Goal: Information Seeking & Learning: Learn about a topic

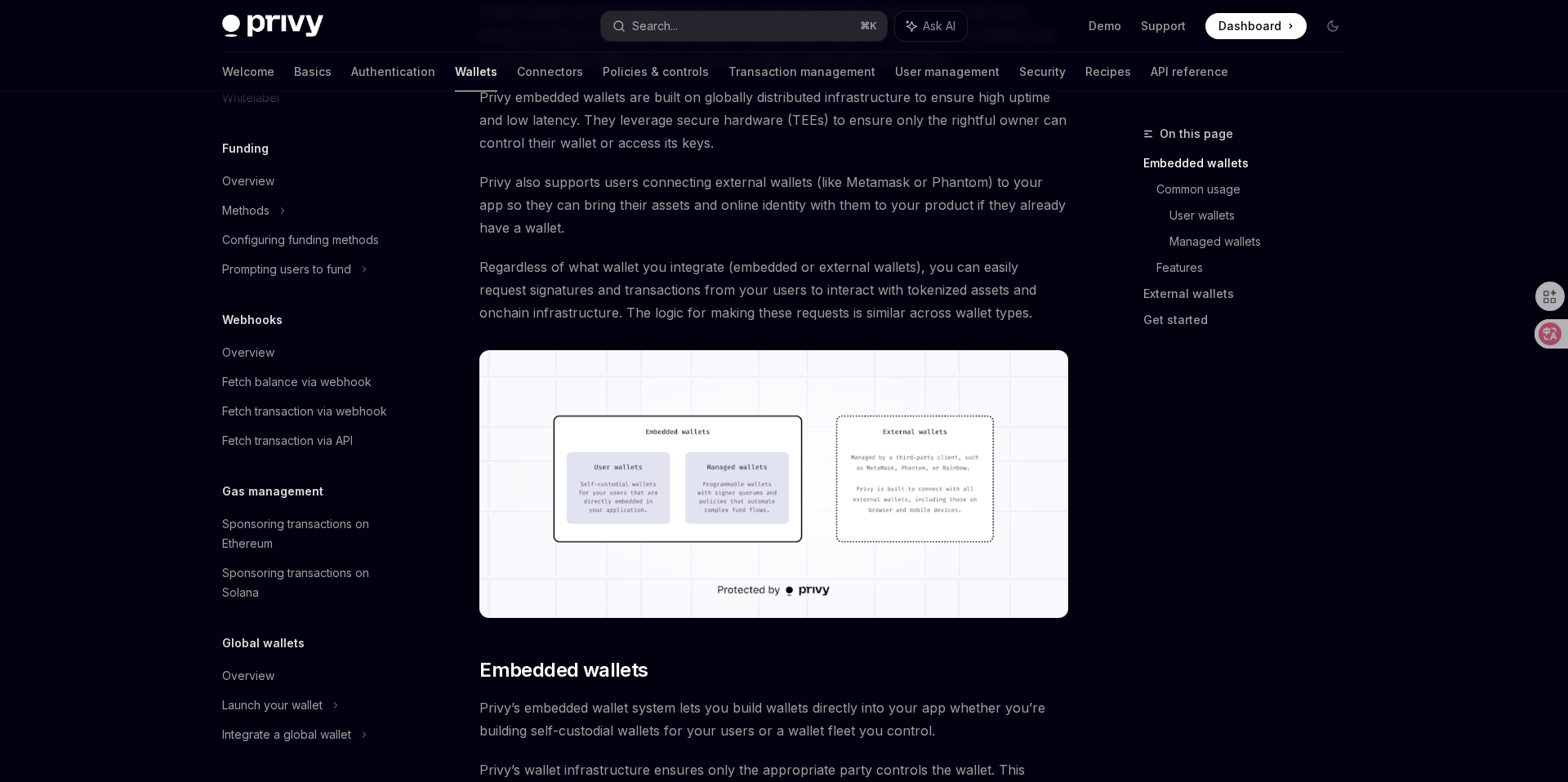
scroll to position [418, 0]
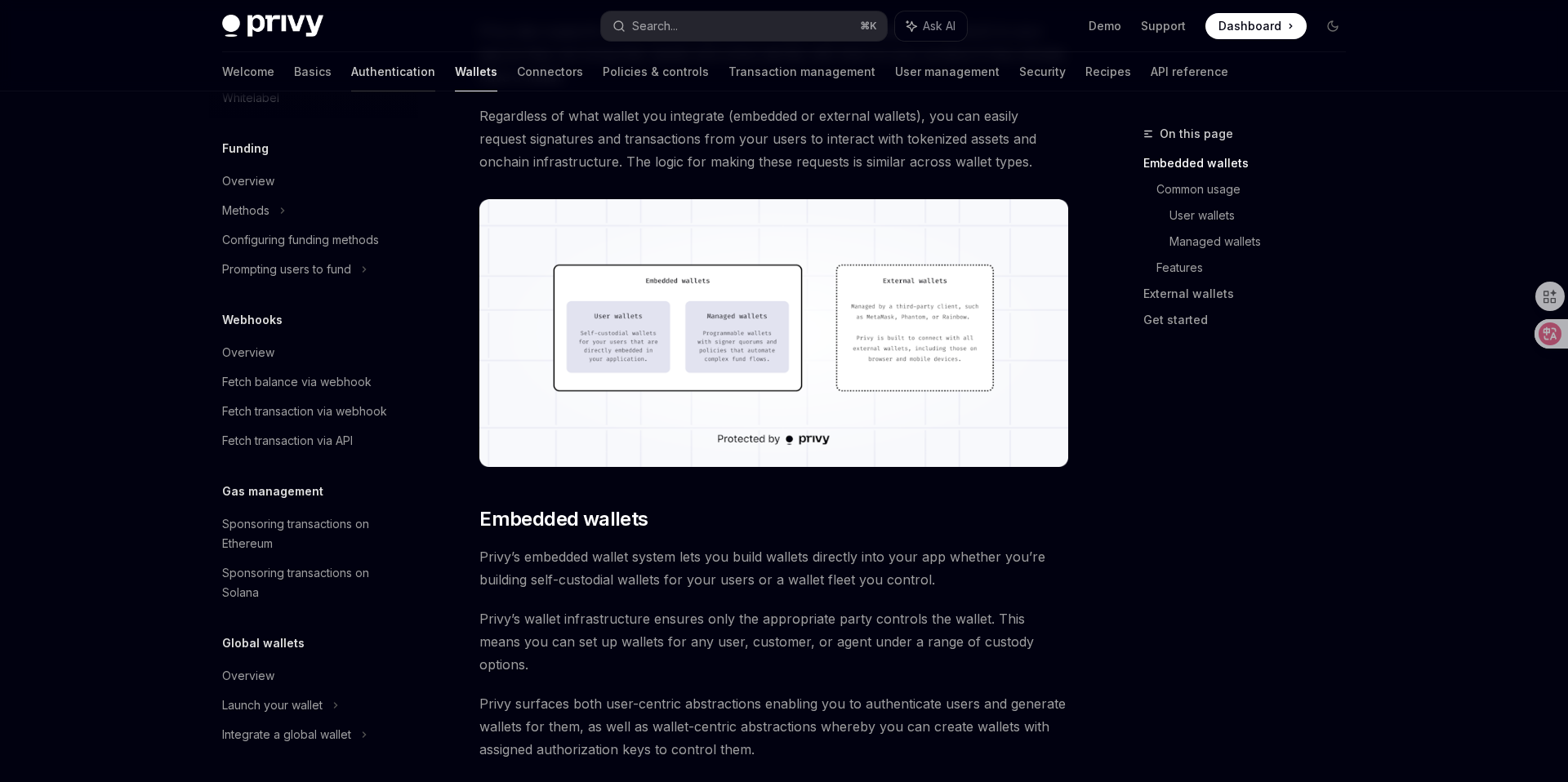
click at [351, 69] on link "Authentication" at bounding box center [393, 72] width 84 height 39
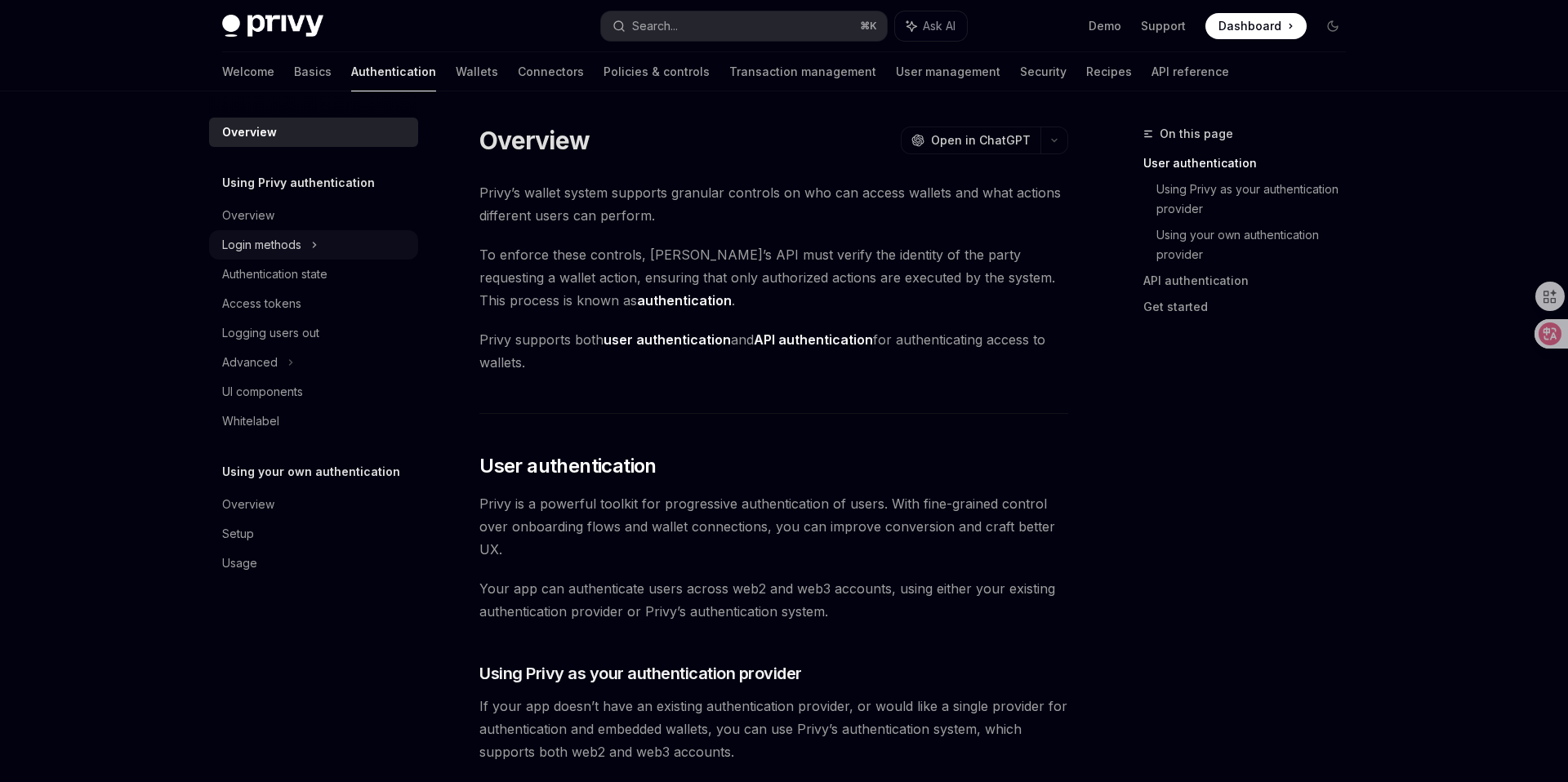
click at [287, 249] on div "Login methods" at bounding box center [261, 245] width 79 height 20
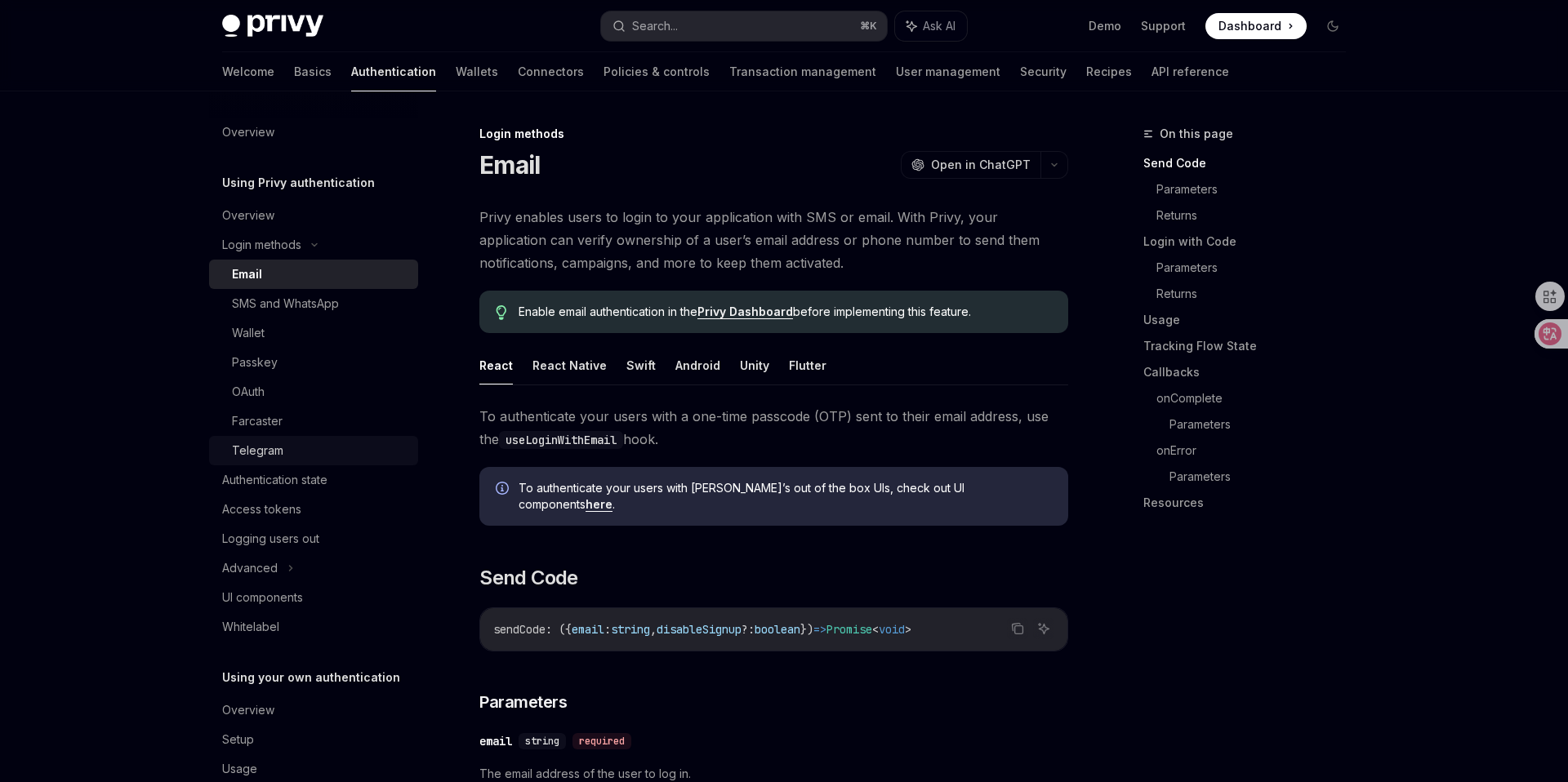
click at [264, 448] on div "Telegram" at bounding box center [258, 451] width 51 height 20
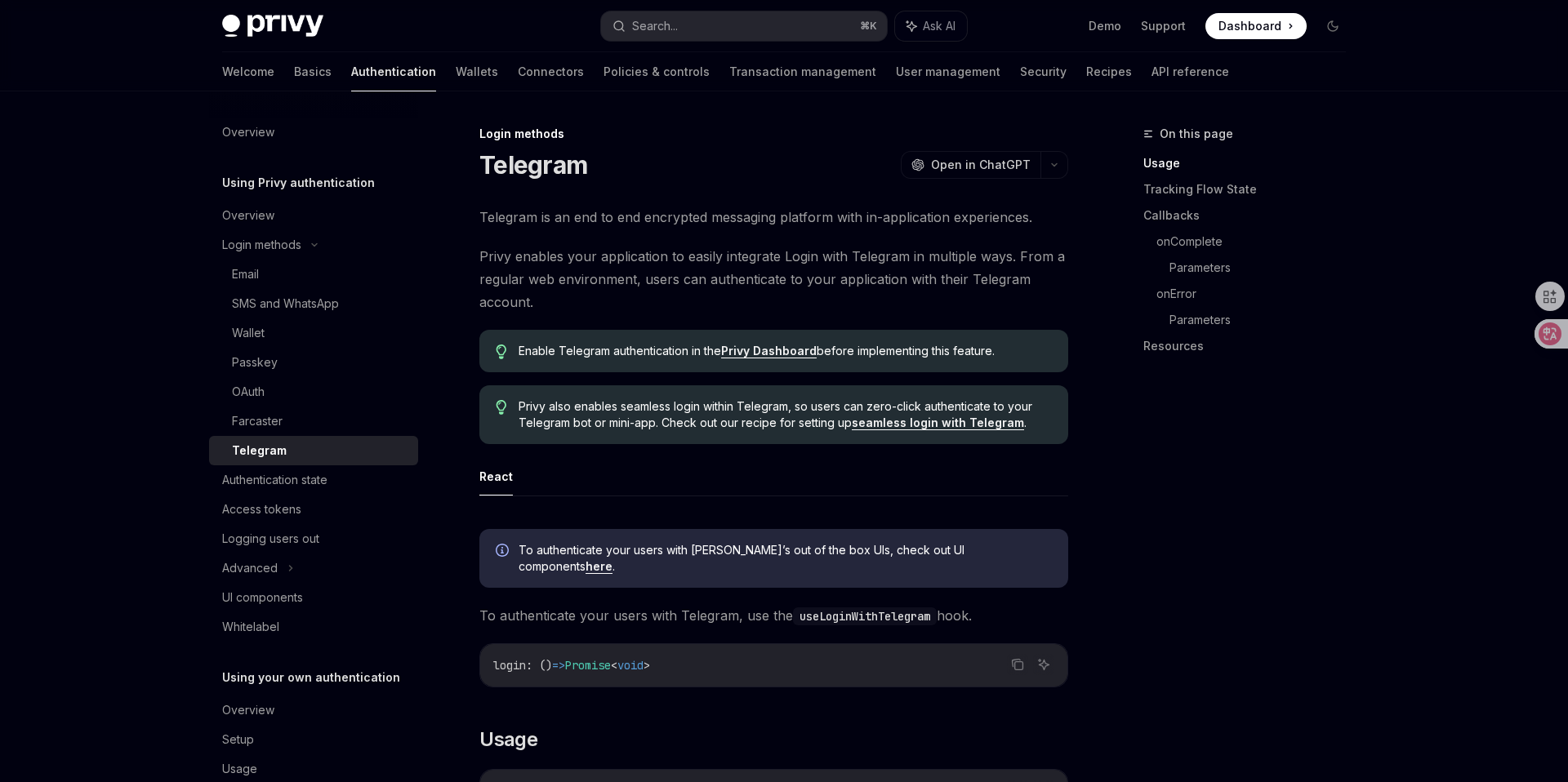
click at [689, 301] on span "Privy enables your application to easily integrate Login with Telegram in multi…" at bounding box center [773, 279] width 588 height 69
click at [696, 469] on ul "React" at bounding box center [773, 477] width 588 height 39
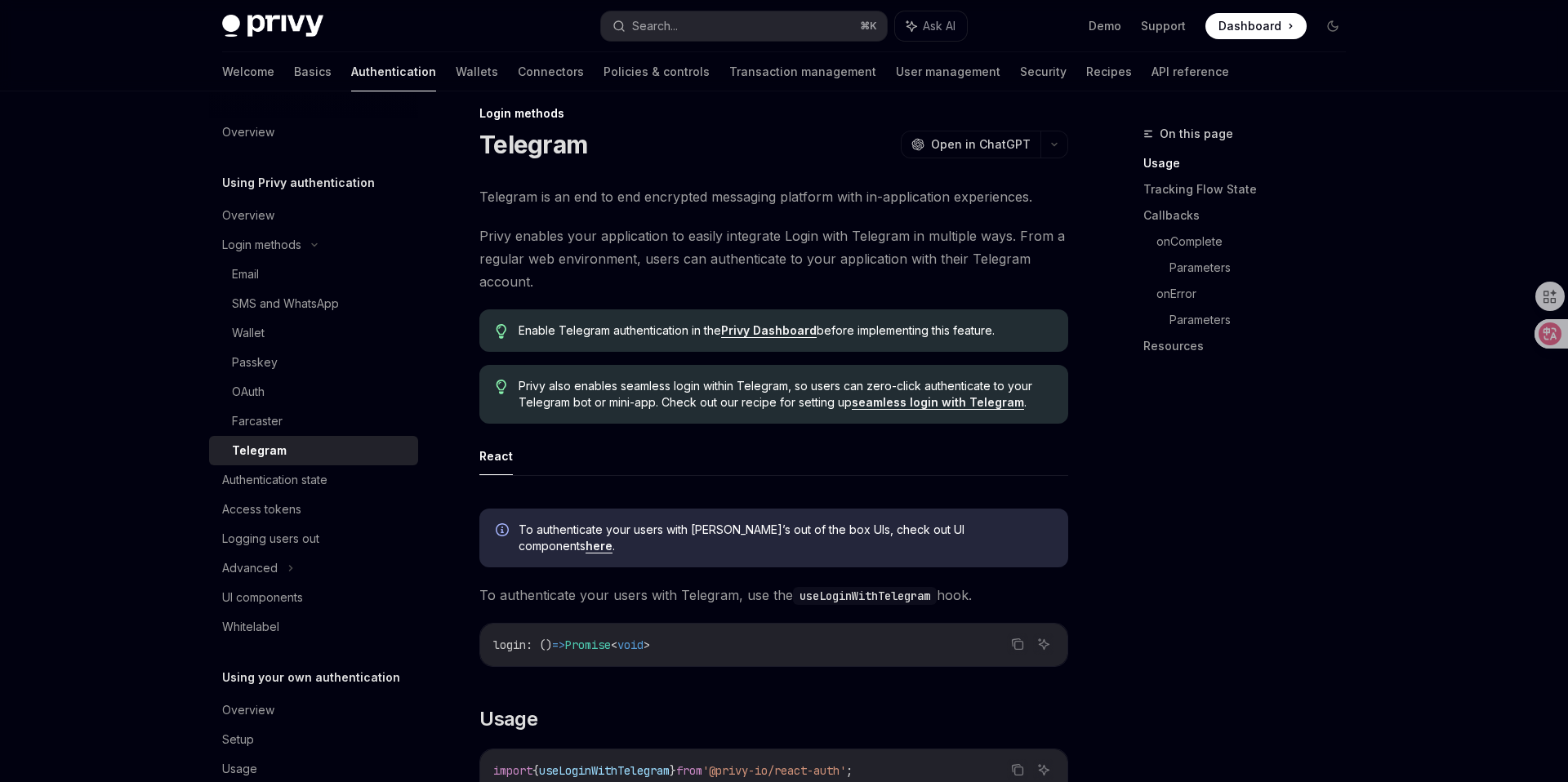
scroll to position [31, 0]
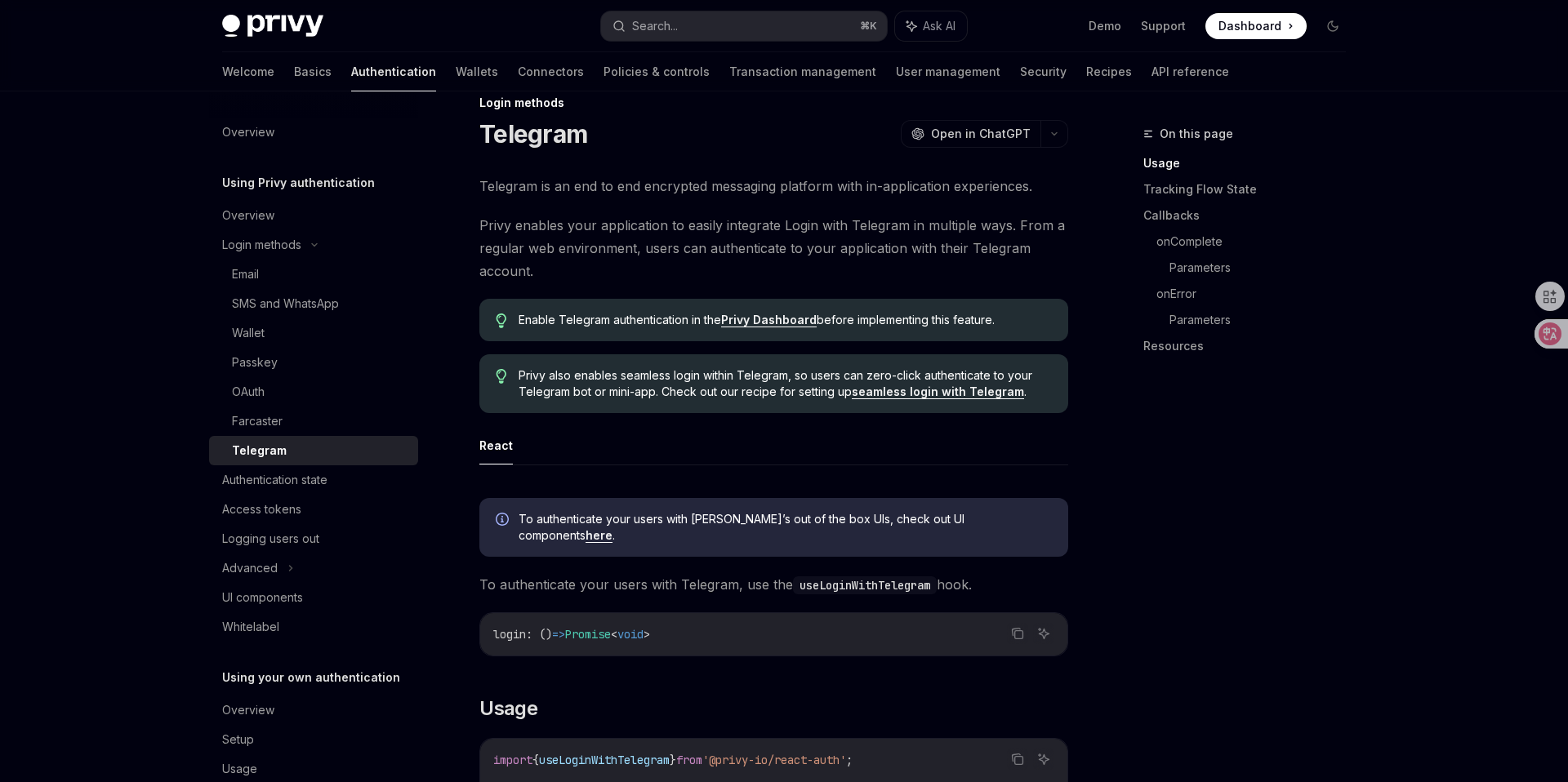
click at [727, 573] on span "To authenticate your users with Telegram, use the useLoginWithTelegram hook." at bounding box center [773, 584] width 588 height 23
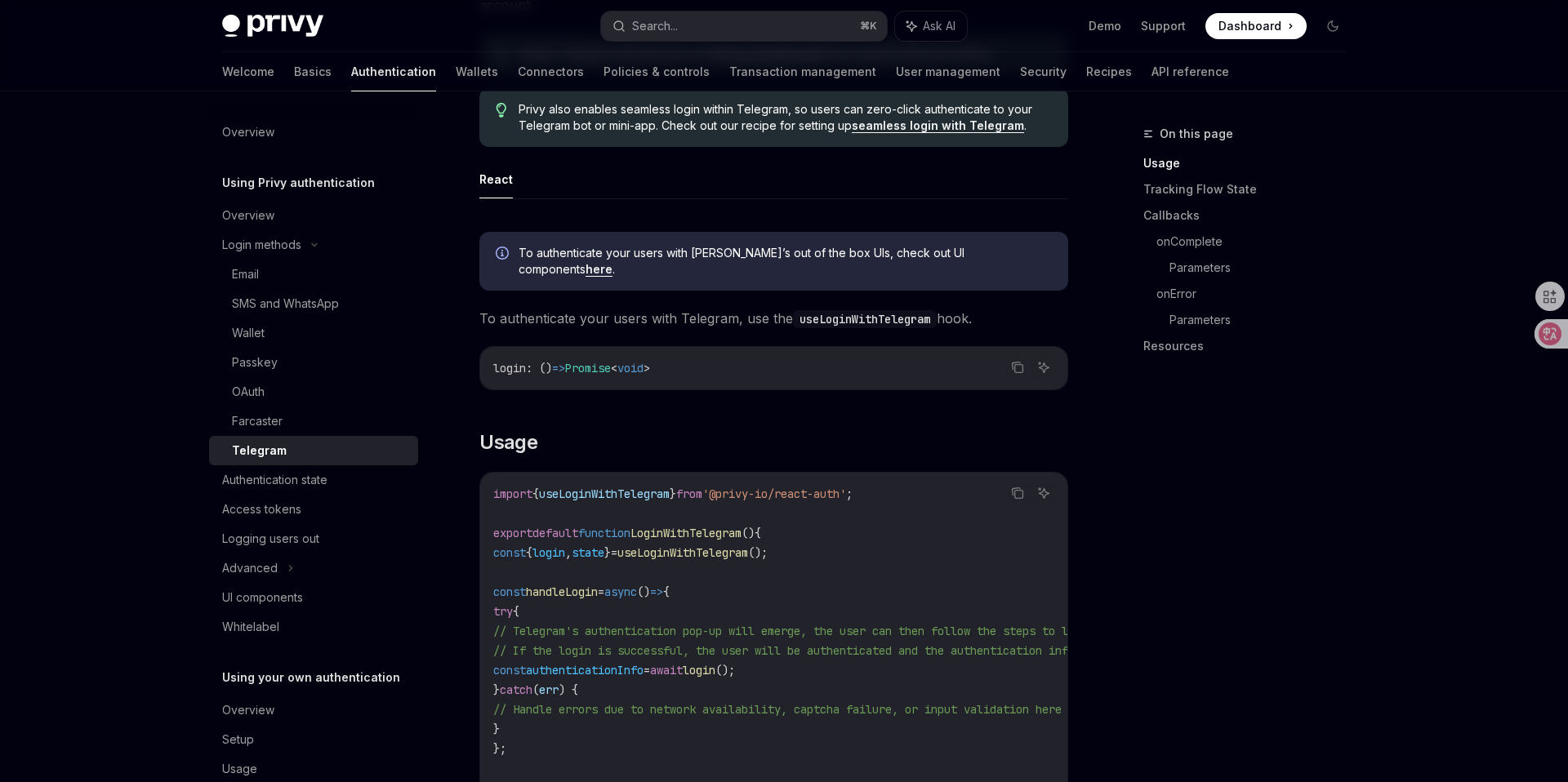
scroll to position [307, 0]
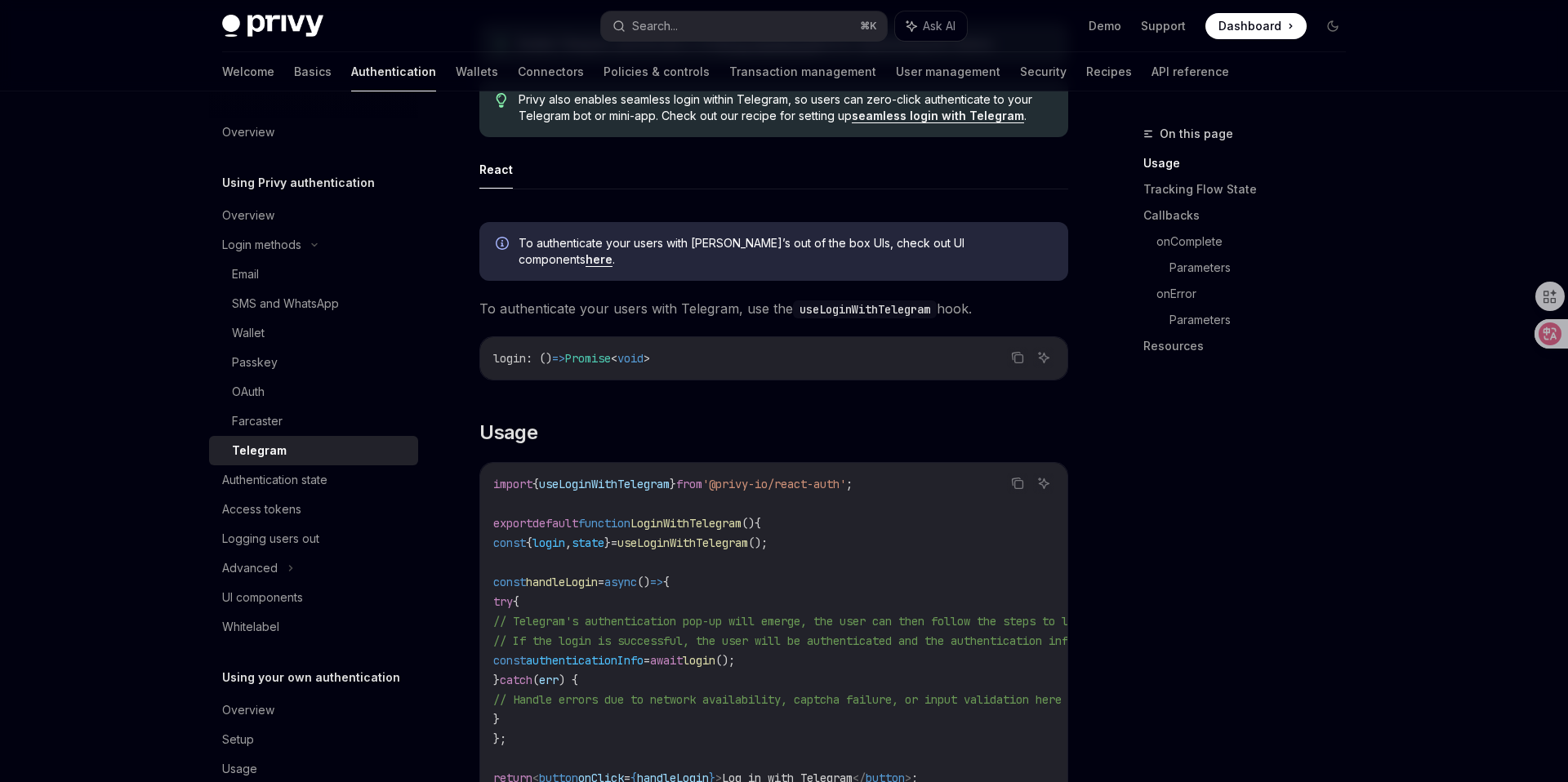
click at [735, 580] on code "import { useLoginWithTelegram } from '@privy-io/react-auth' ; export default fu…" at bounding box center [921, 641] width 856 height 333
click at [740, 535] on span "useLoginWithTelegram" at bounding box center [683, 542] width 131 height 15
click at [752, 576] on code "import { useLoginWithTelegram } from '@privy-io/react-auth' ; export default fu…" at bounding box center [921, 641] width 856 height 333
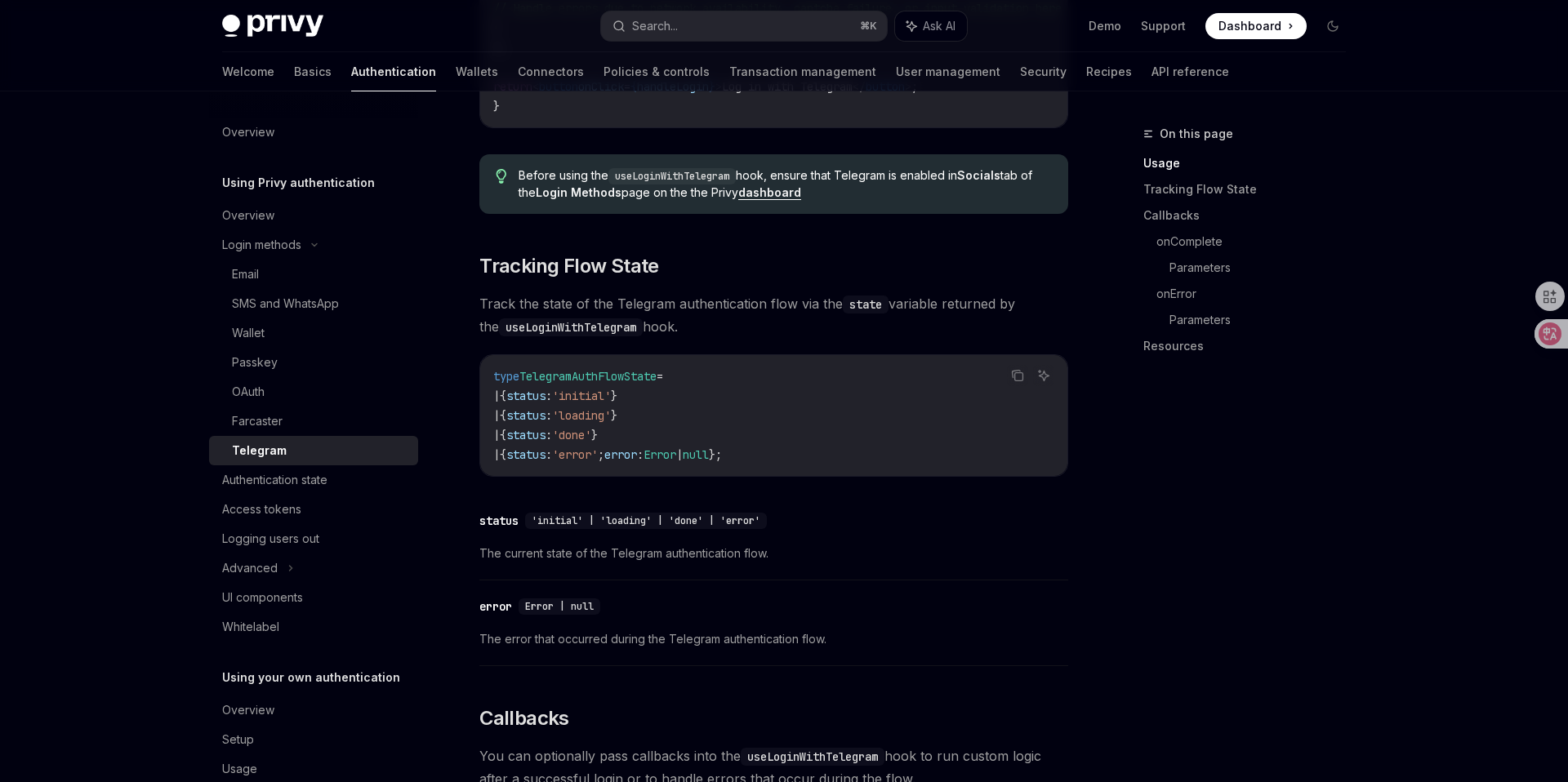
scroll to position [500, 0]
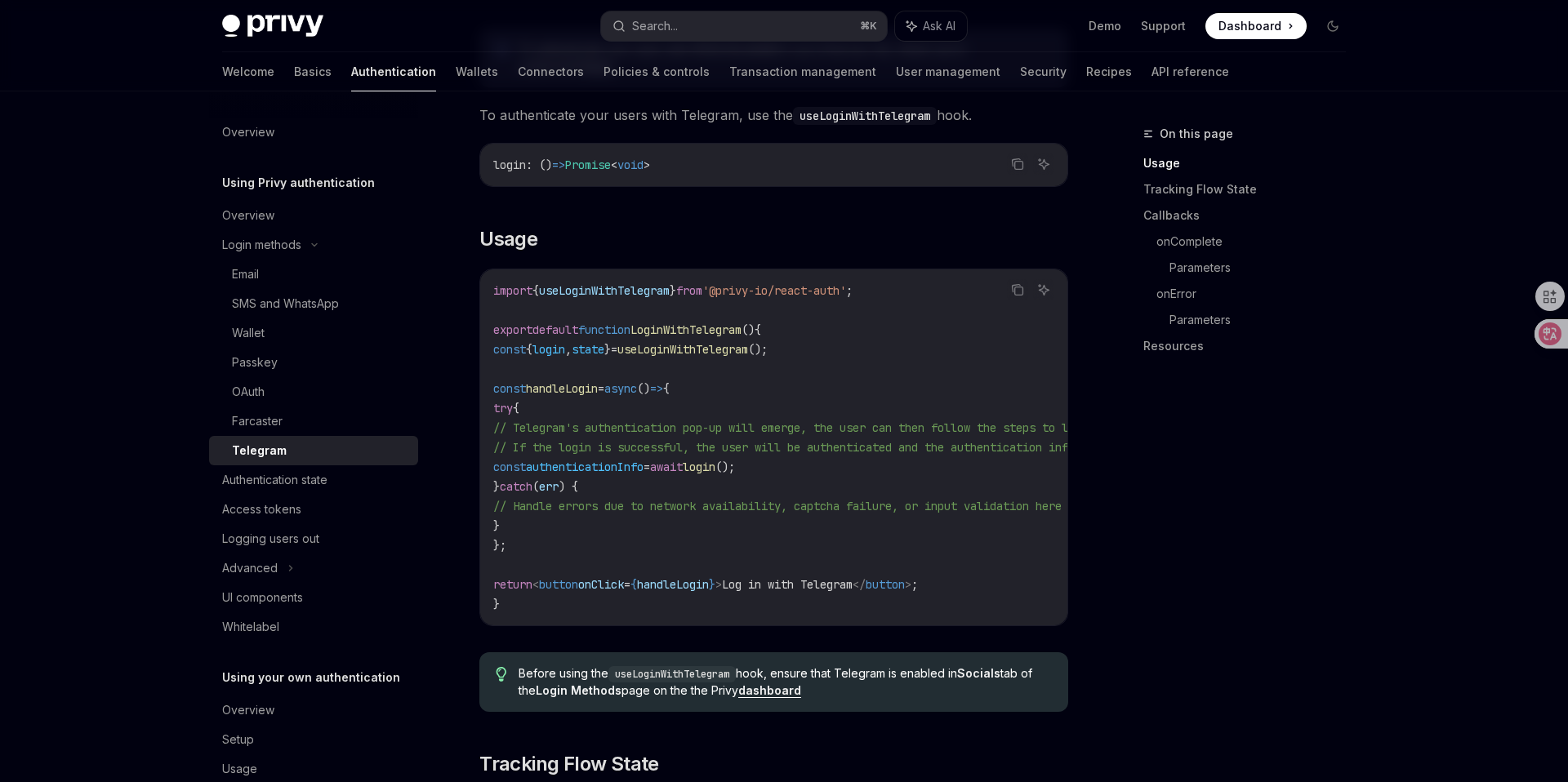
drag, startPoint x: 718, startPoint y: 621, endPoint x: 734, endPoint y: 618, distance: 16.3
click at [1151, 76] on link "API reference" at bounding box center [1189, 72] width 78 height 39
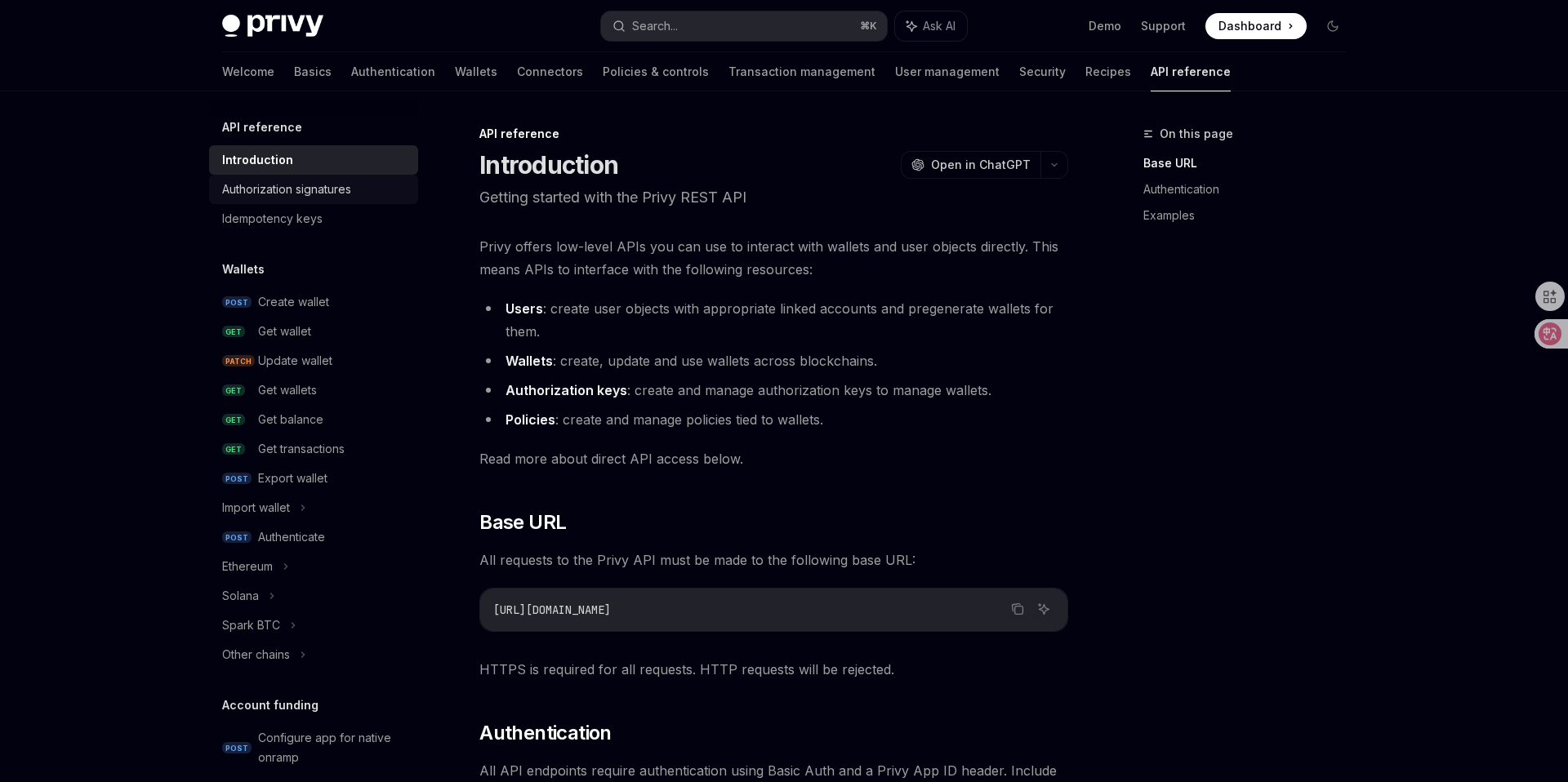
click at [334, 200] on link "Authorization signatures" at bounding box center [313, 189] width 209 height 29
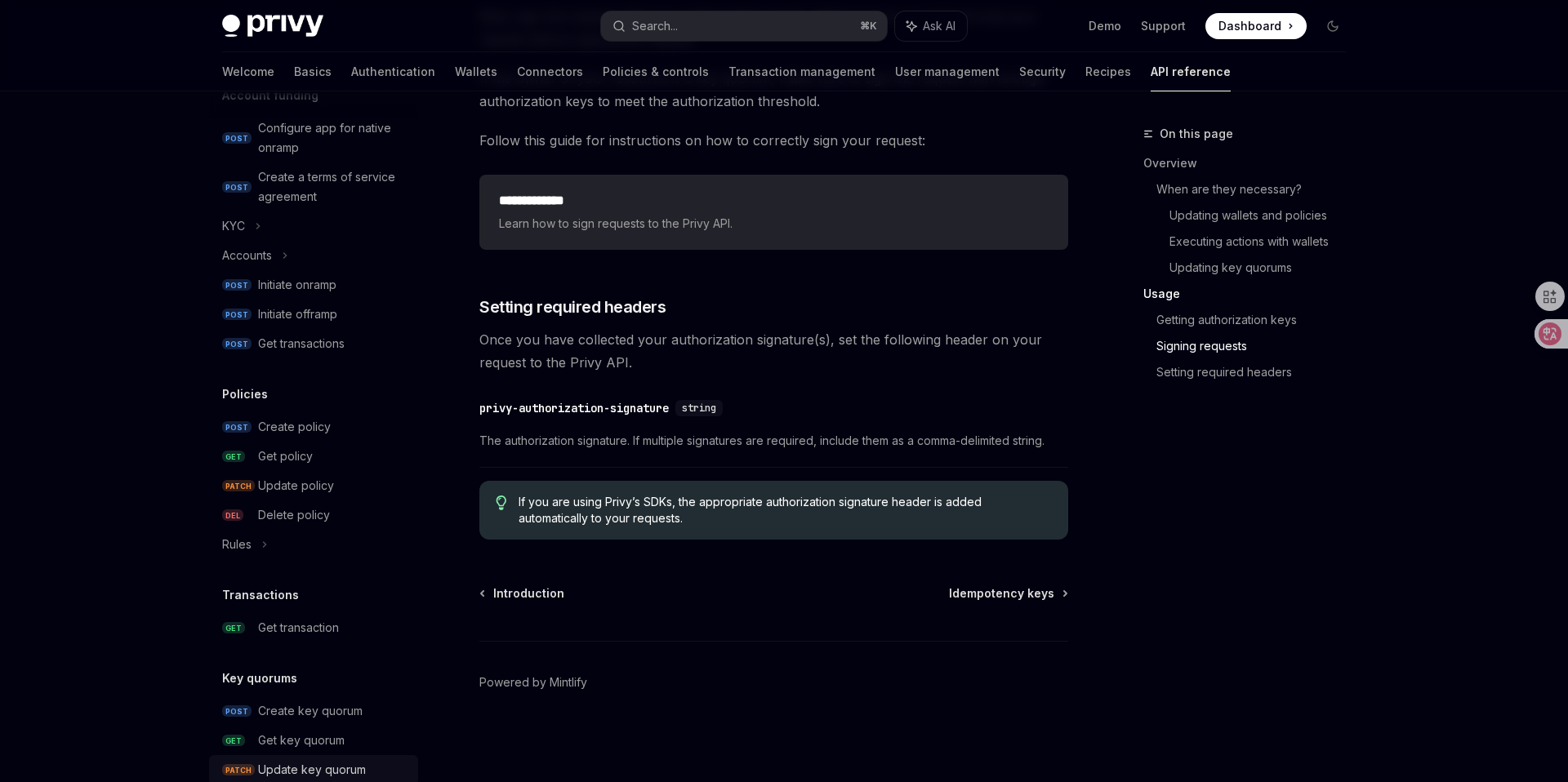
scroll to position [904, 0]
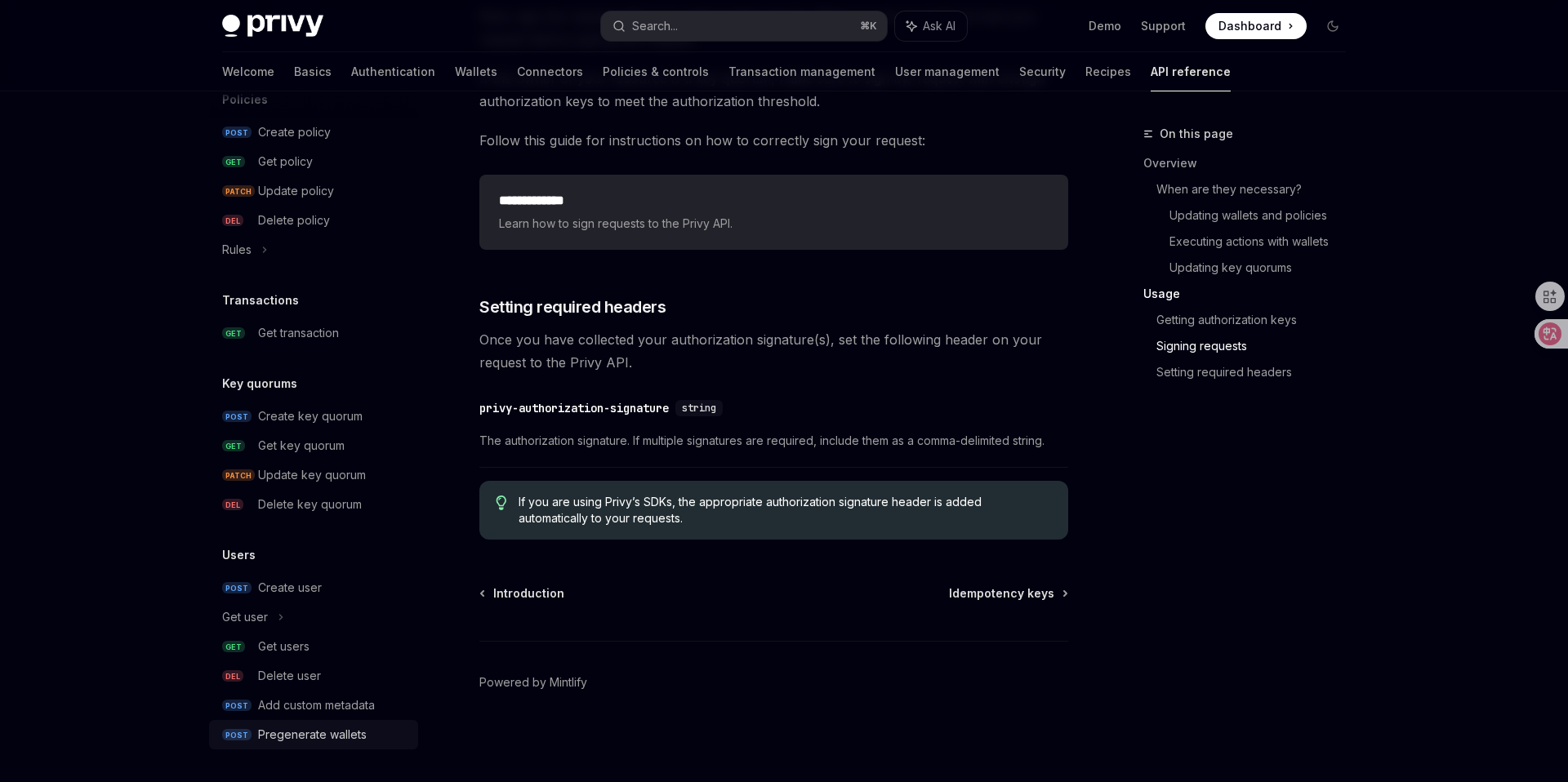
click at [319, 731] on div "Pregenerate wallets" at bounding box center [312, 735] width 109 height 20
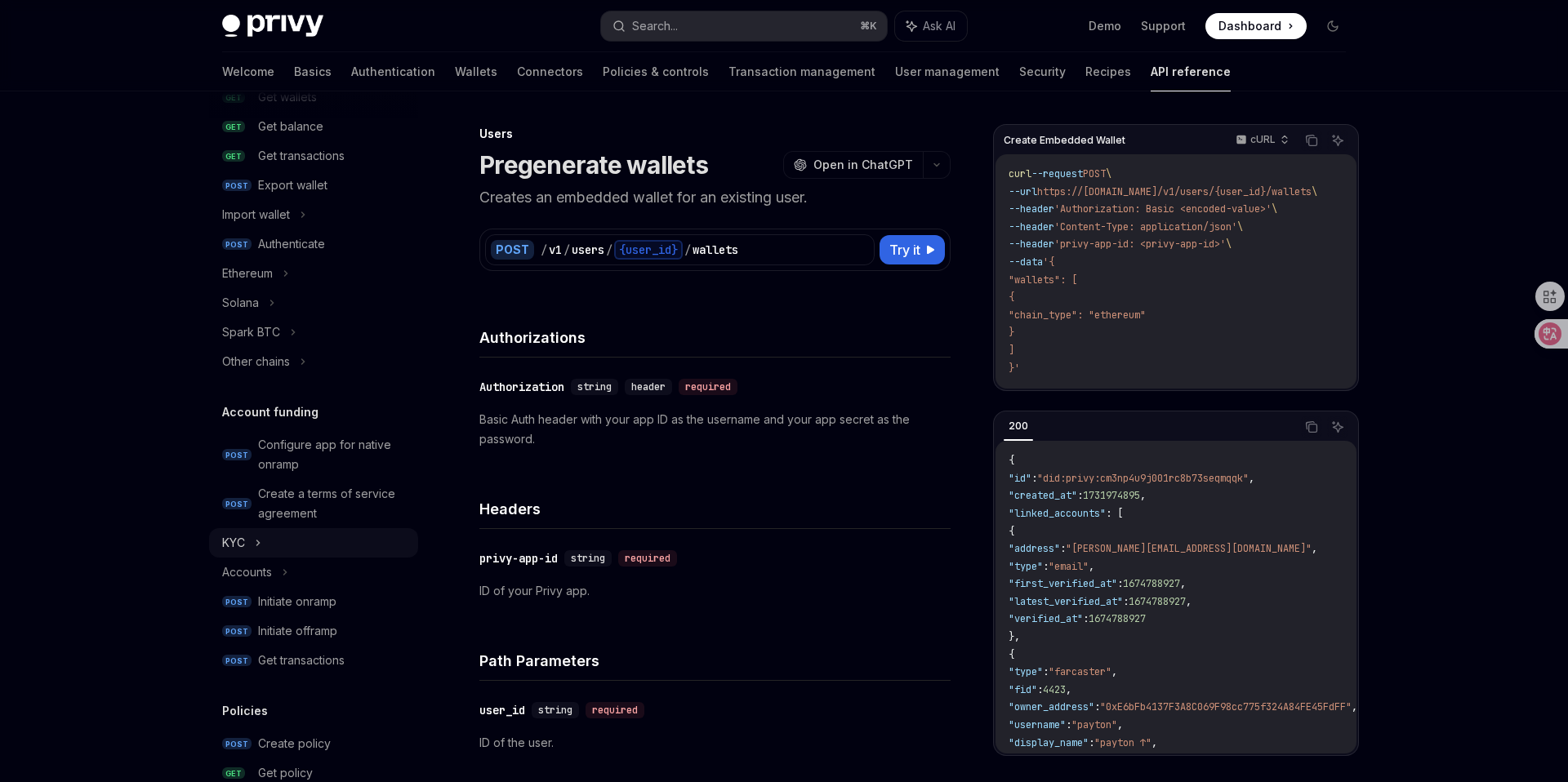
scroll to position [283, 0]
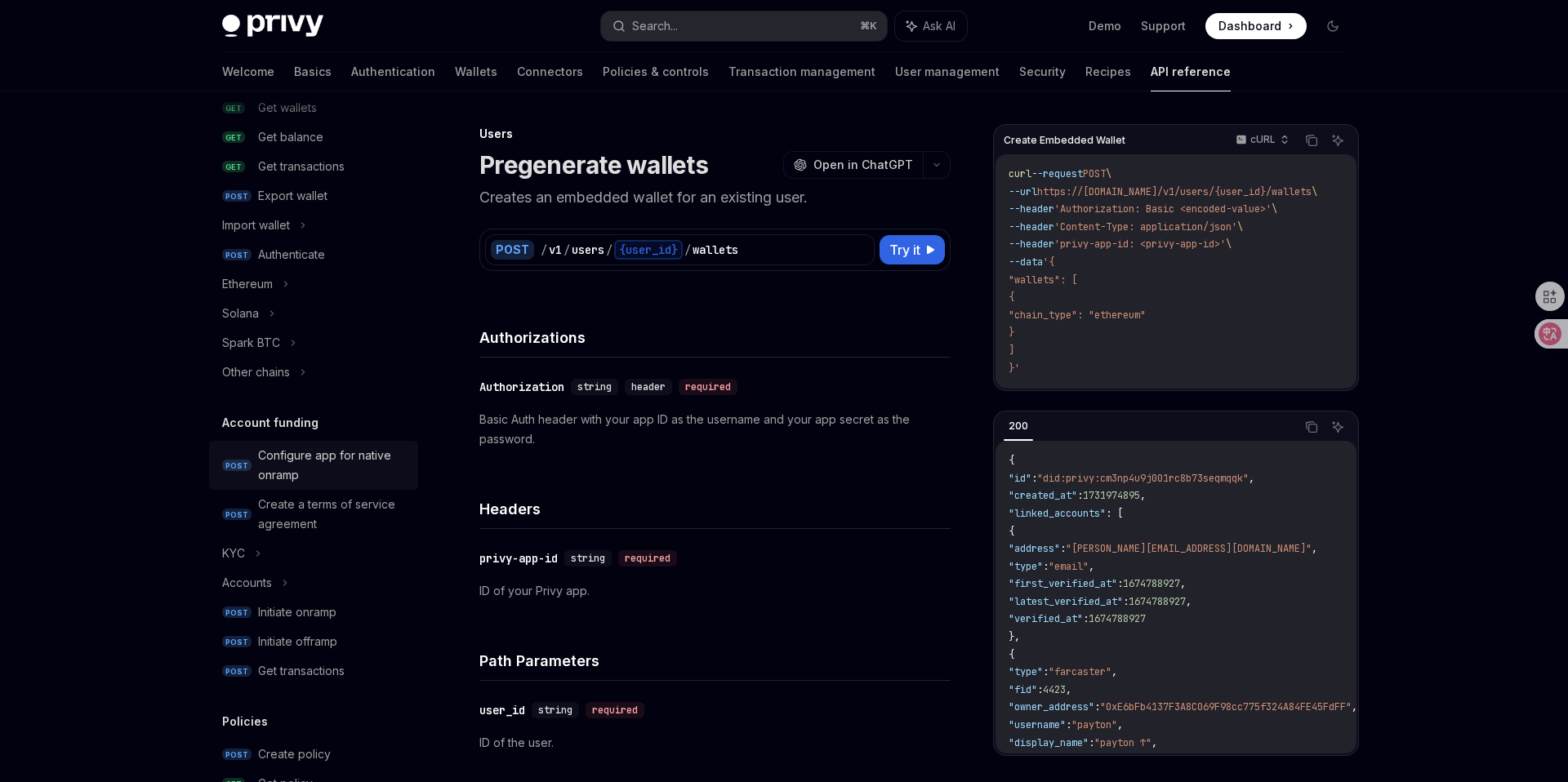
click at [343, 464] on div "Configure app for native onramp" at bounding box center [332, 466] width 150 height 39
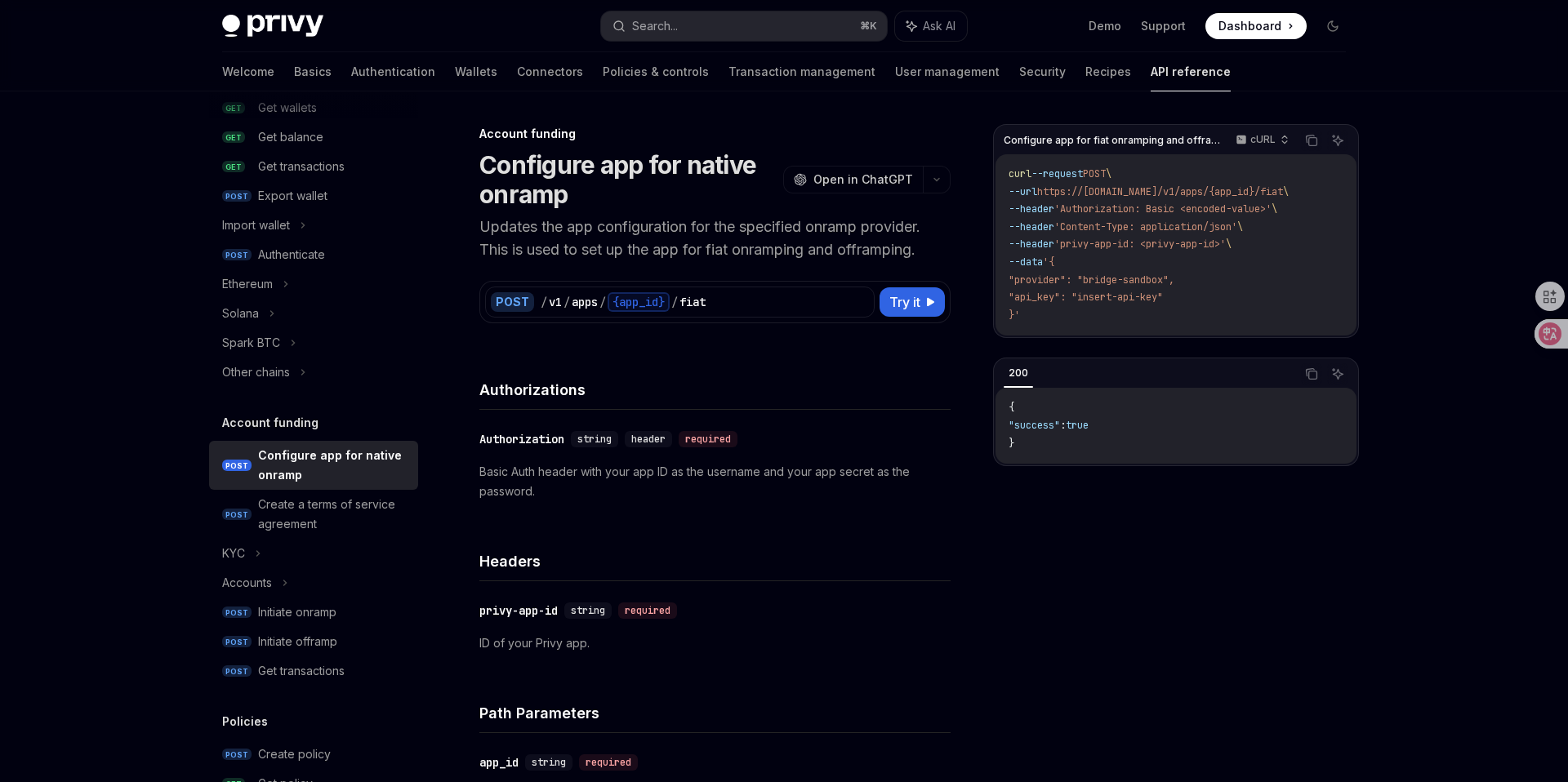
scroll to position [204, 0]
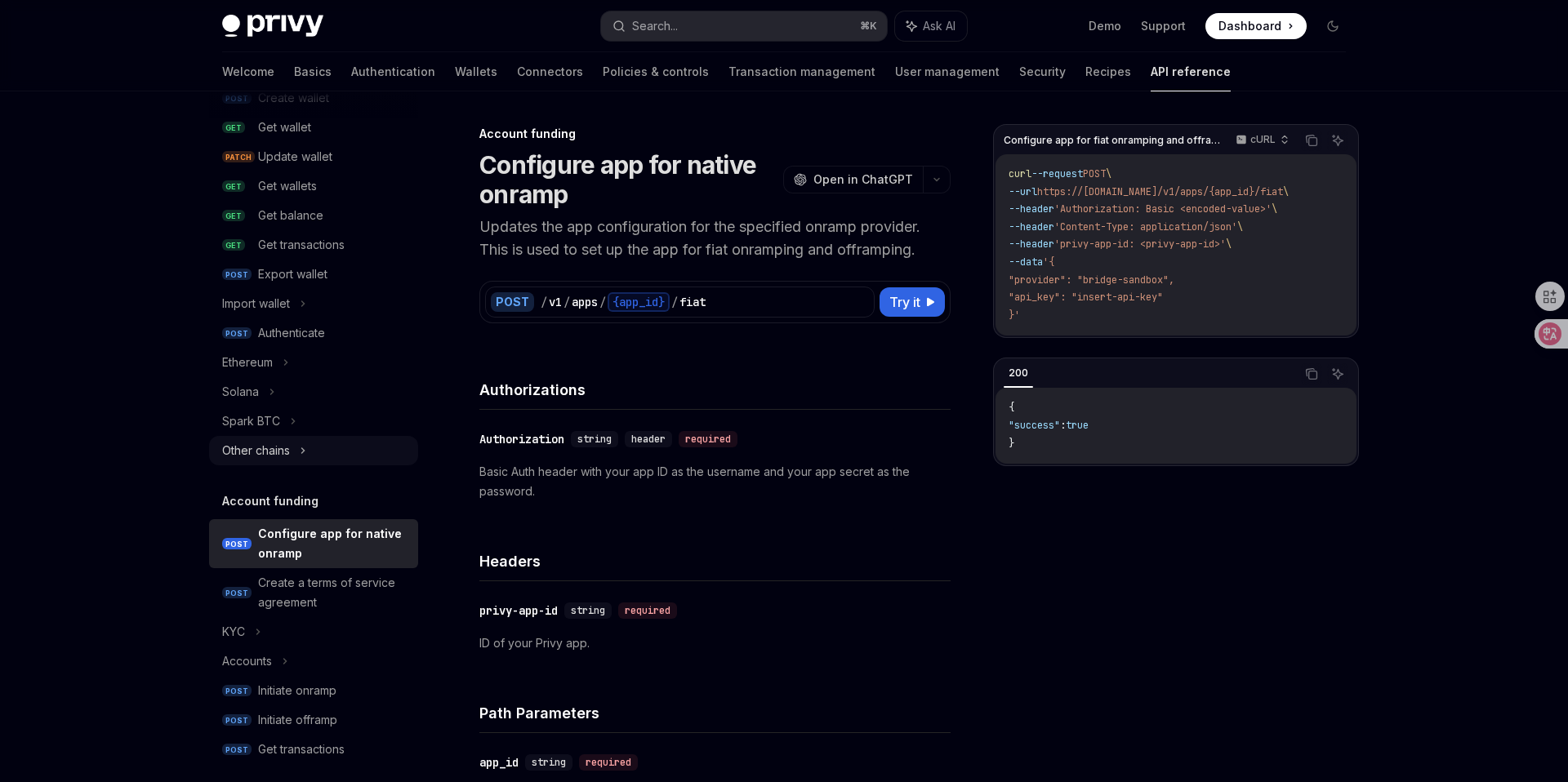
click at [290, 447] on div "Other chains" at bounding box center [313, 451] width 209 height 29
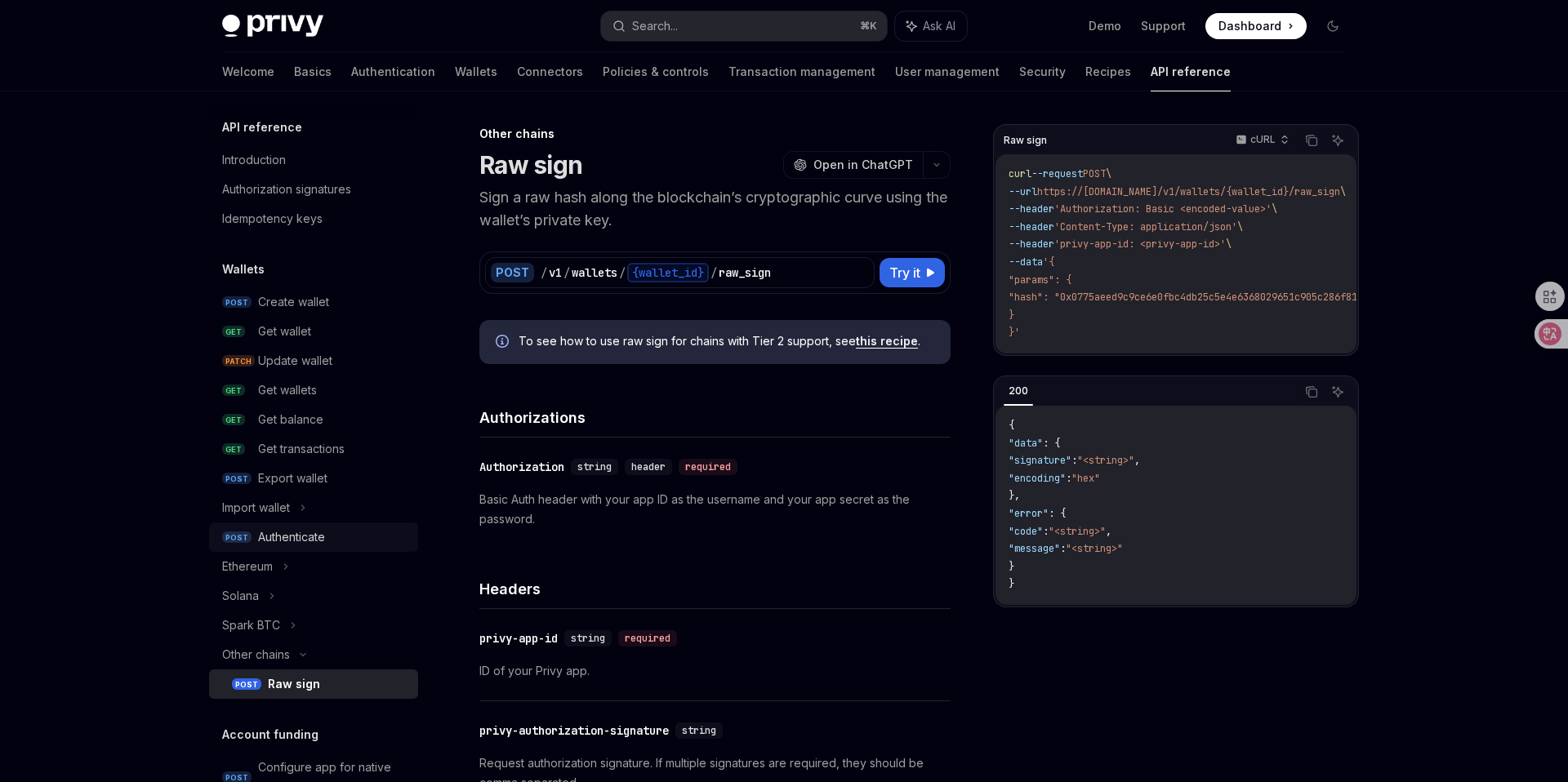
click at [308, 540] on div "Authenticate" at bounding box center [291, 537] width 67 height 20
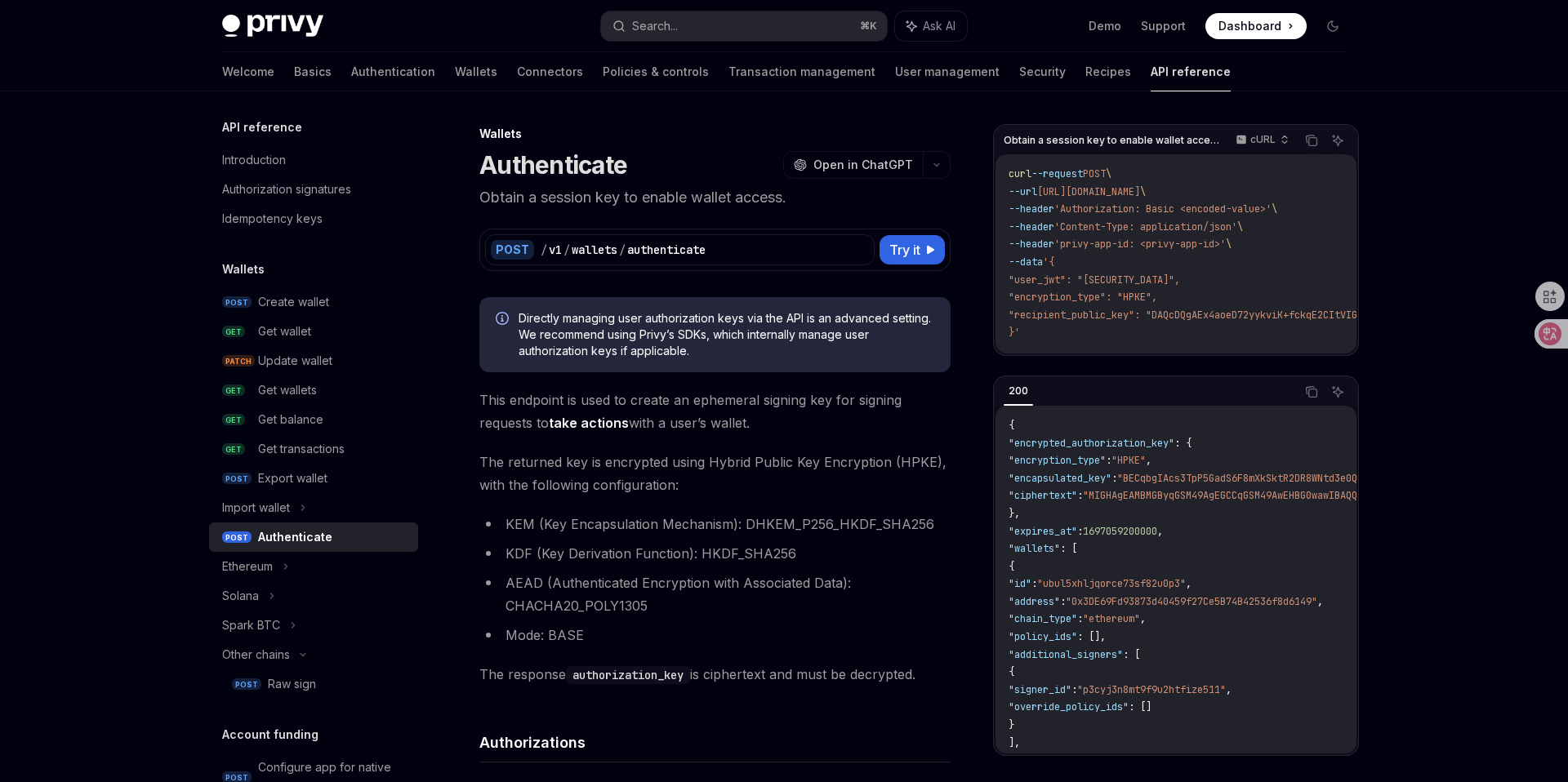
click at [731, 515] on li "KEM (Key Encapsulation Mechanism): DHKEM_P256_HKDF_SHA256" at bounding box center [715, 524] width 471 height 23
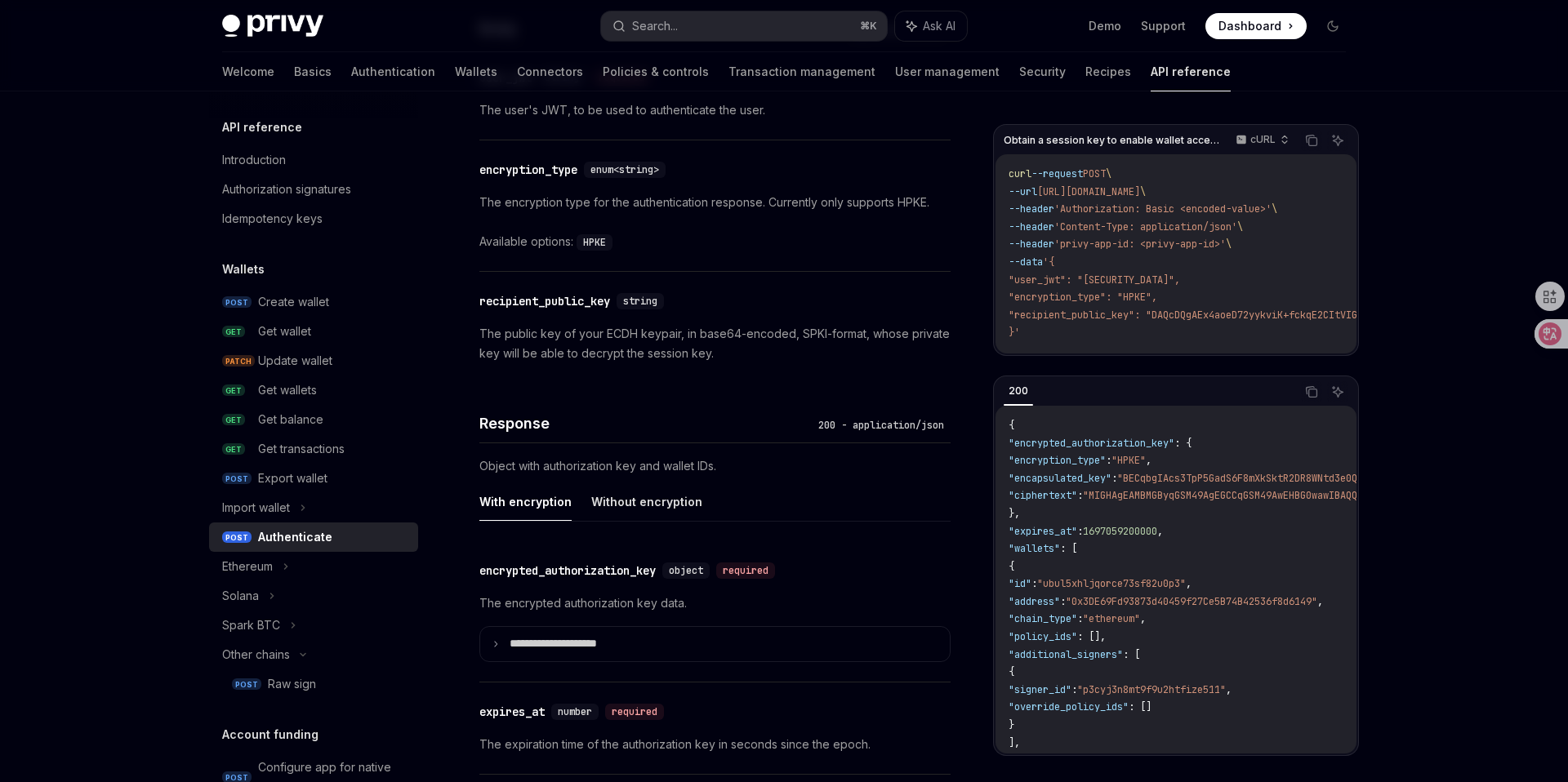
scroll to position [1380, 0]
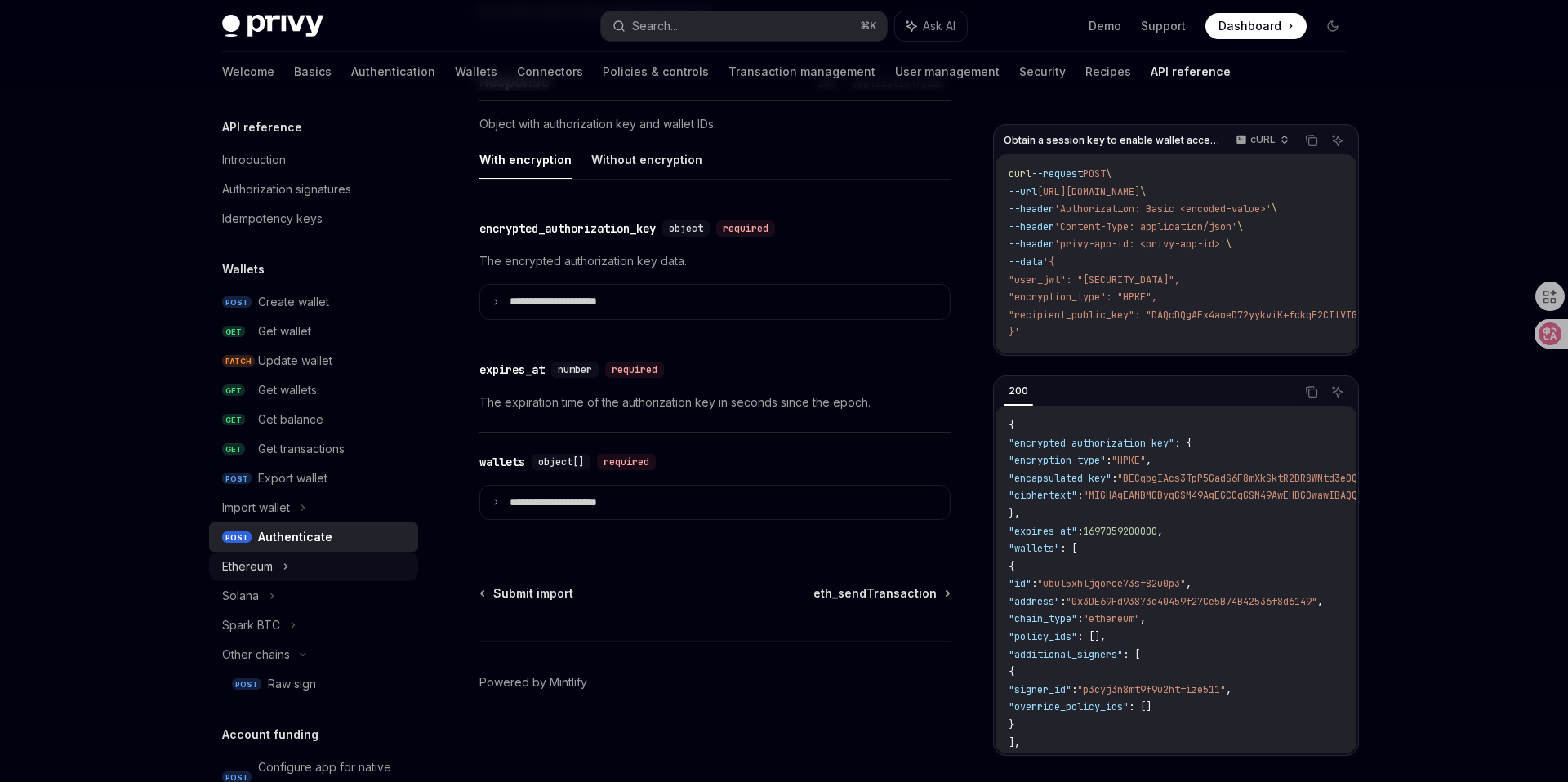
click at [301, 568] on div "Ethereum" at bounding box center [313, 567] width 209 height 29
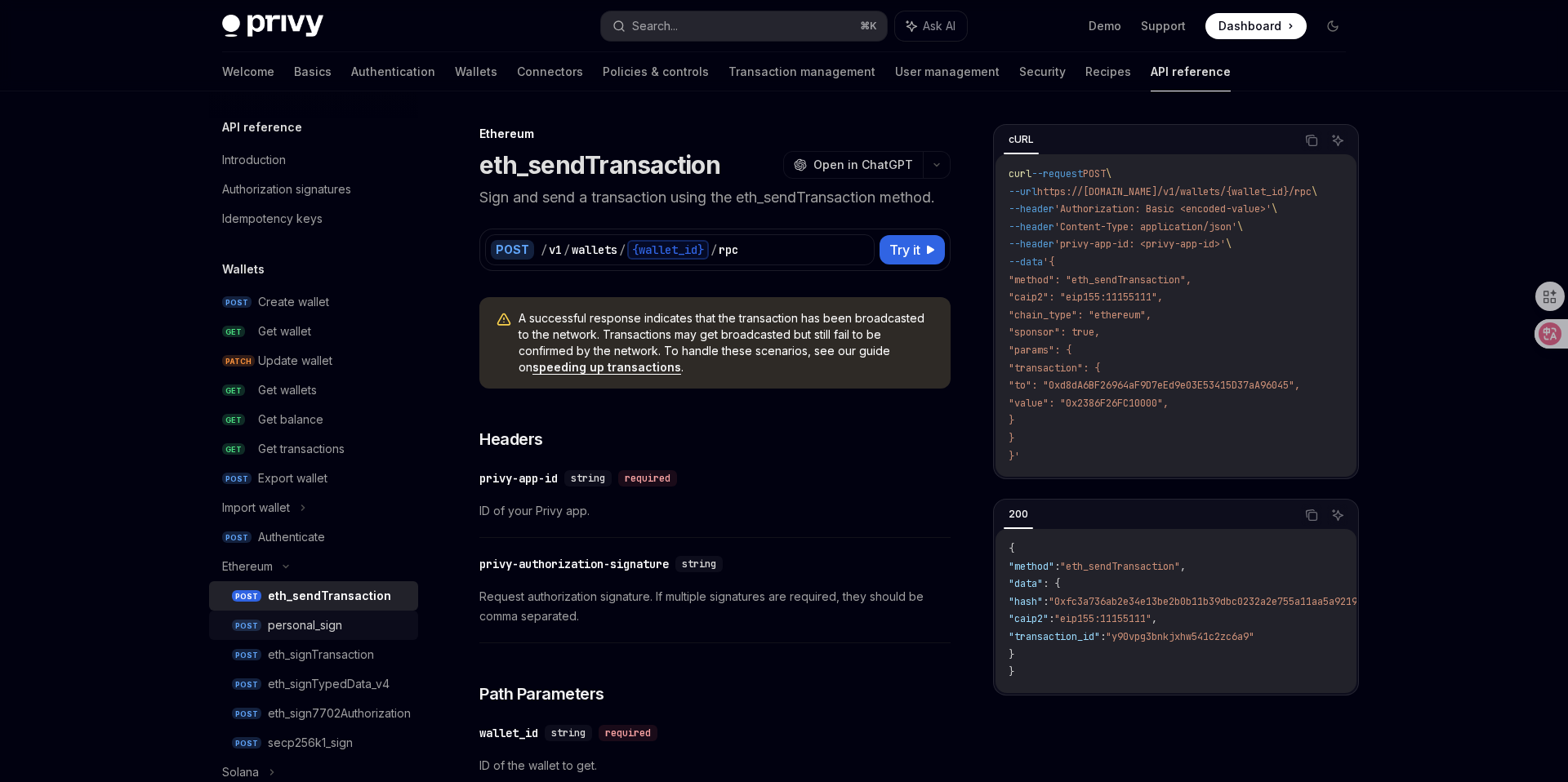
click at [333, 623] on div "personal_sign" at bounding box center [305, 625] width 75 height 20
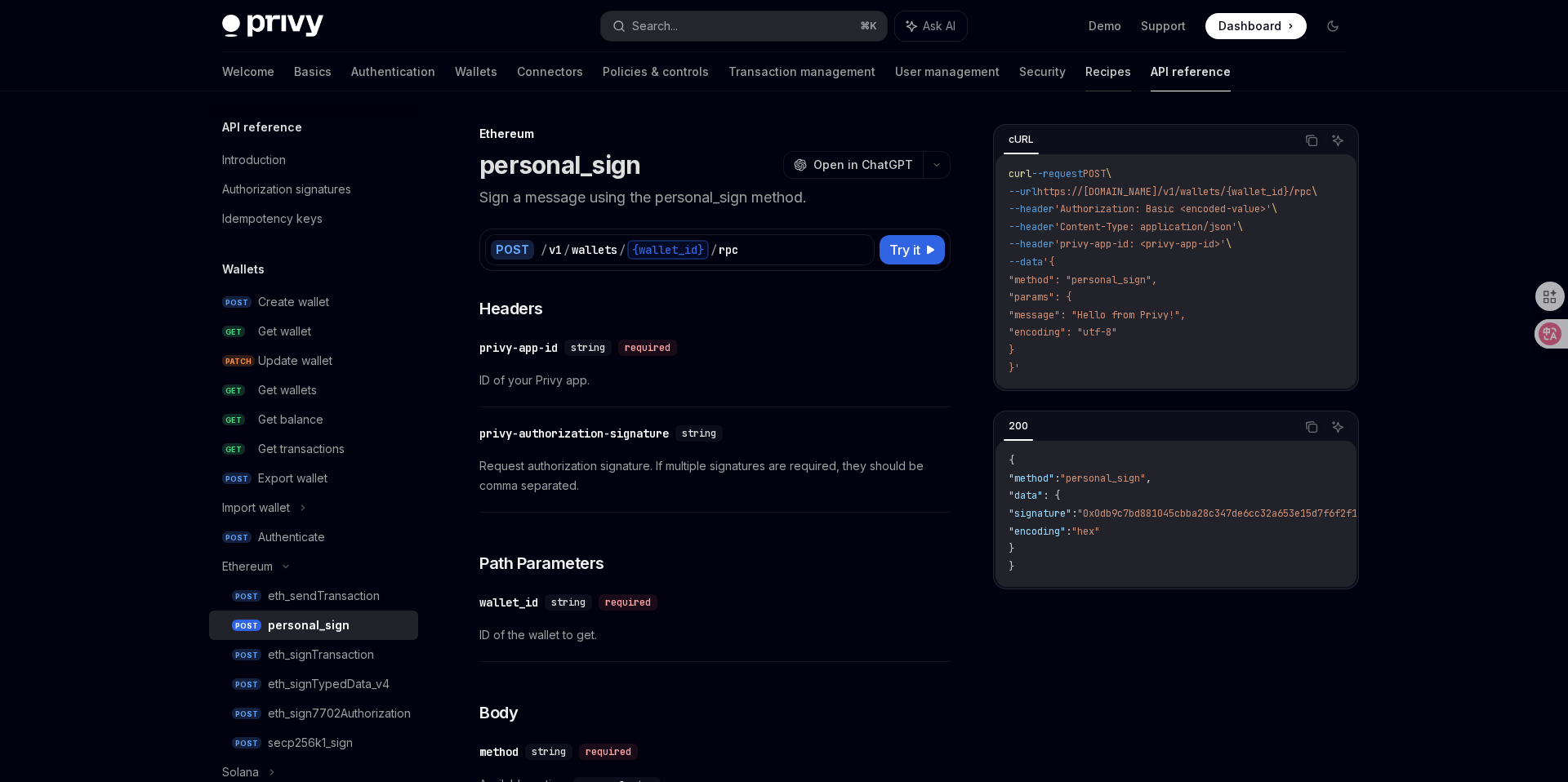
click at [1085, 79] on link "Recipes" at bounding box center [1107, 72] width 45 height 39
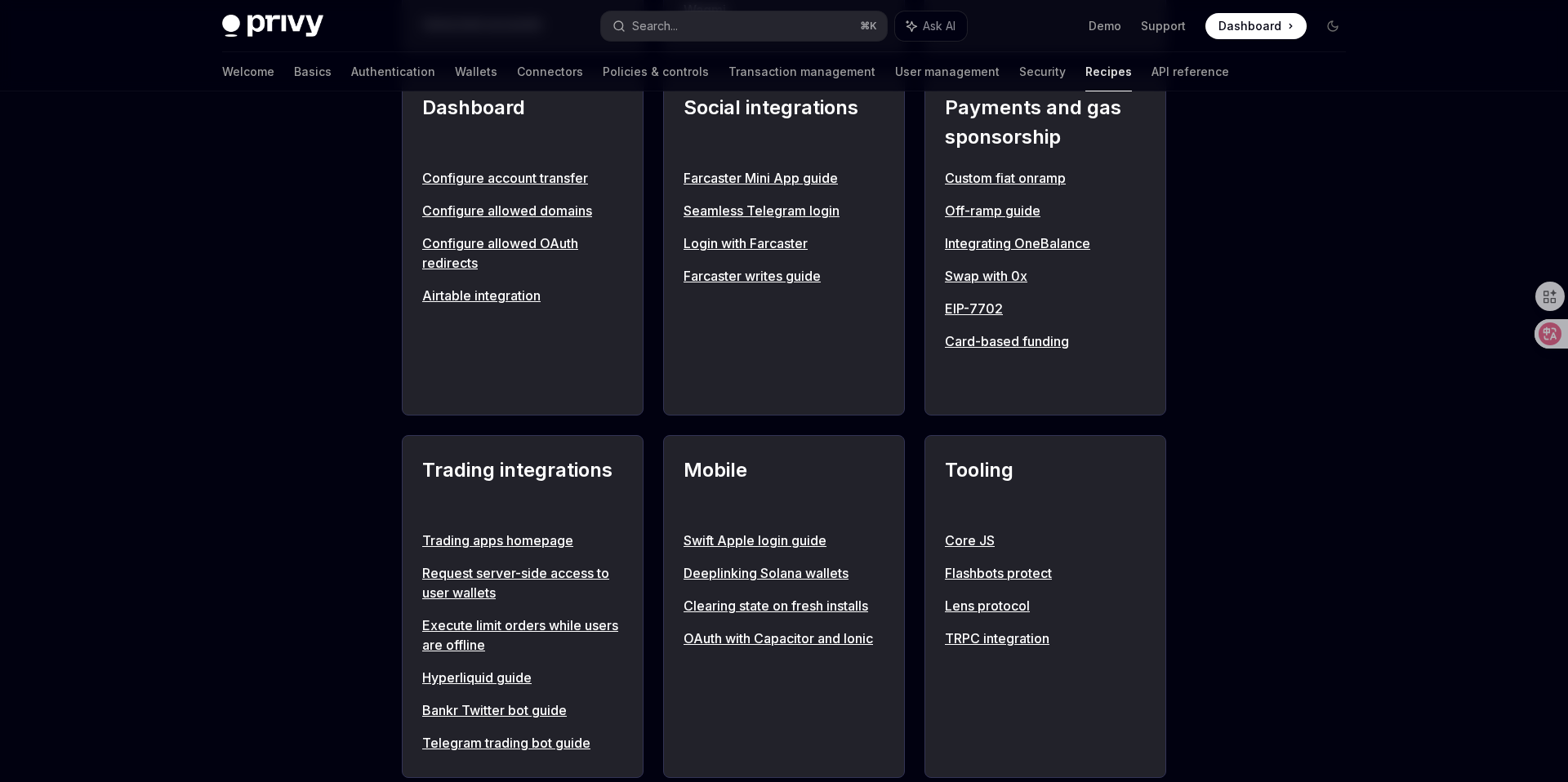
scroll to position [908, 0]
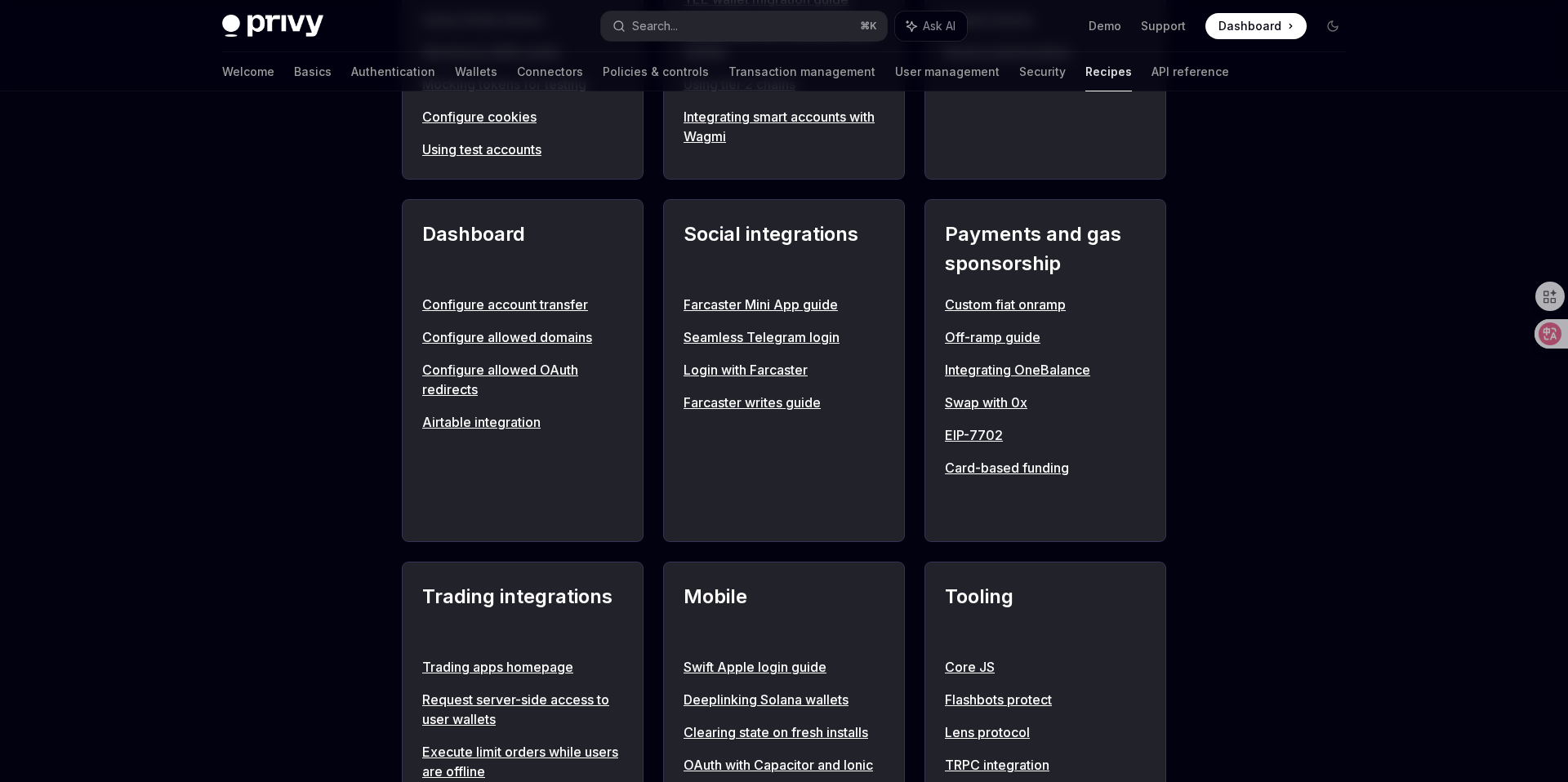
click at [750, 341] on link "Seamless Telegram login" at bounding box center [784, 337] width 201 height 20
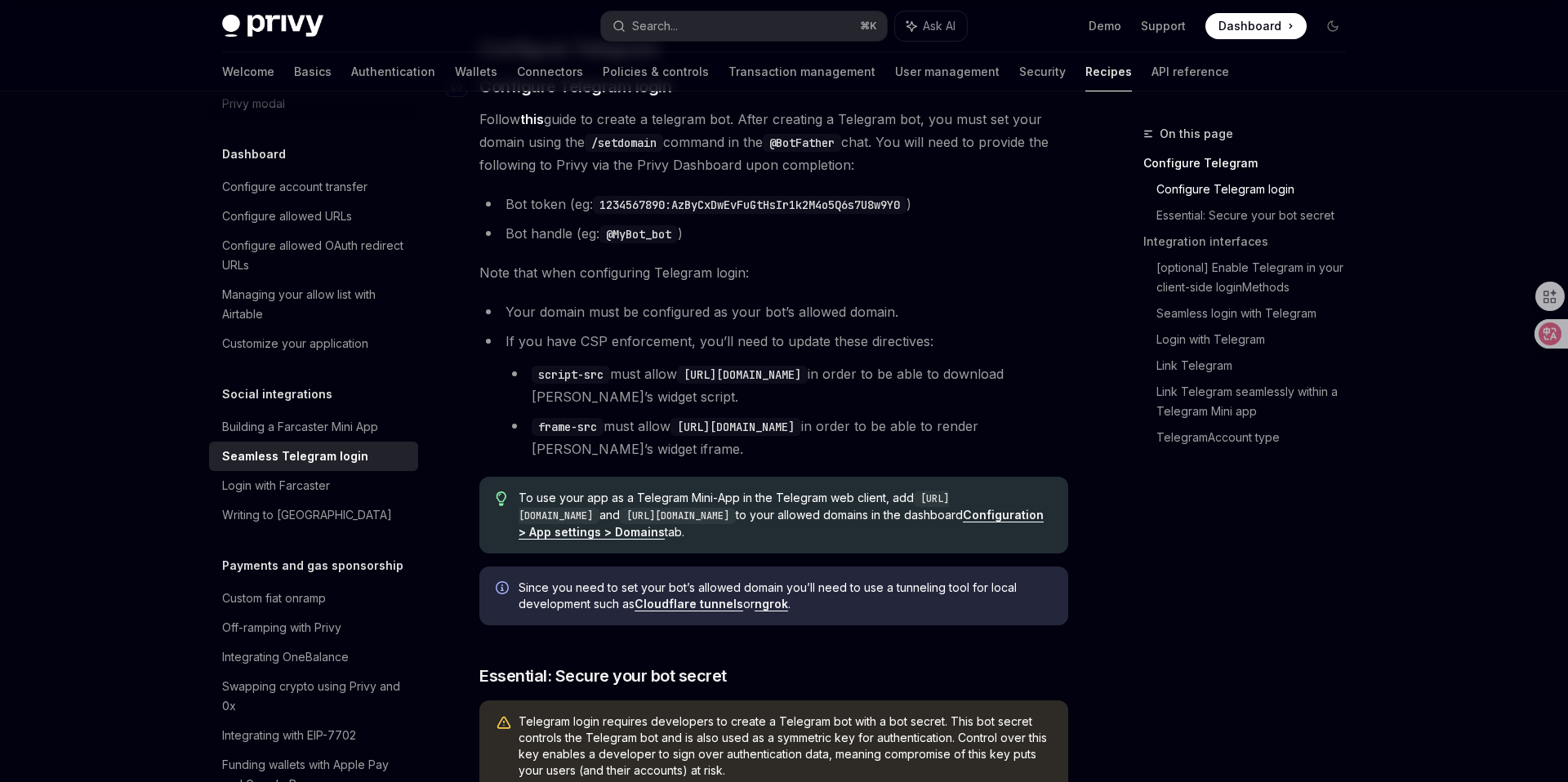
scroll to position [166, 0]
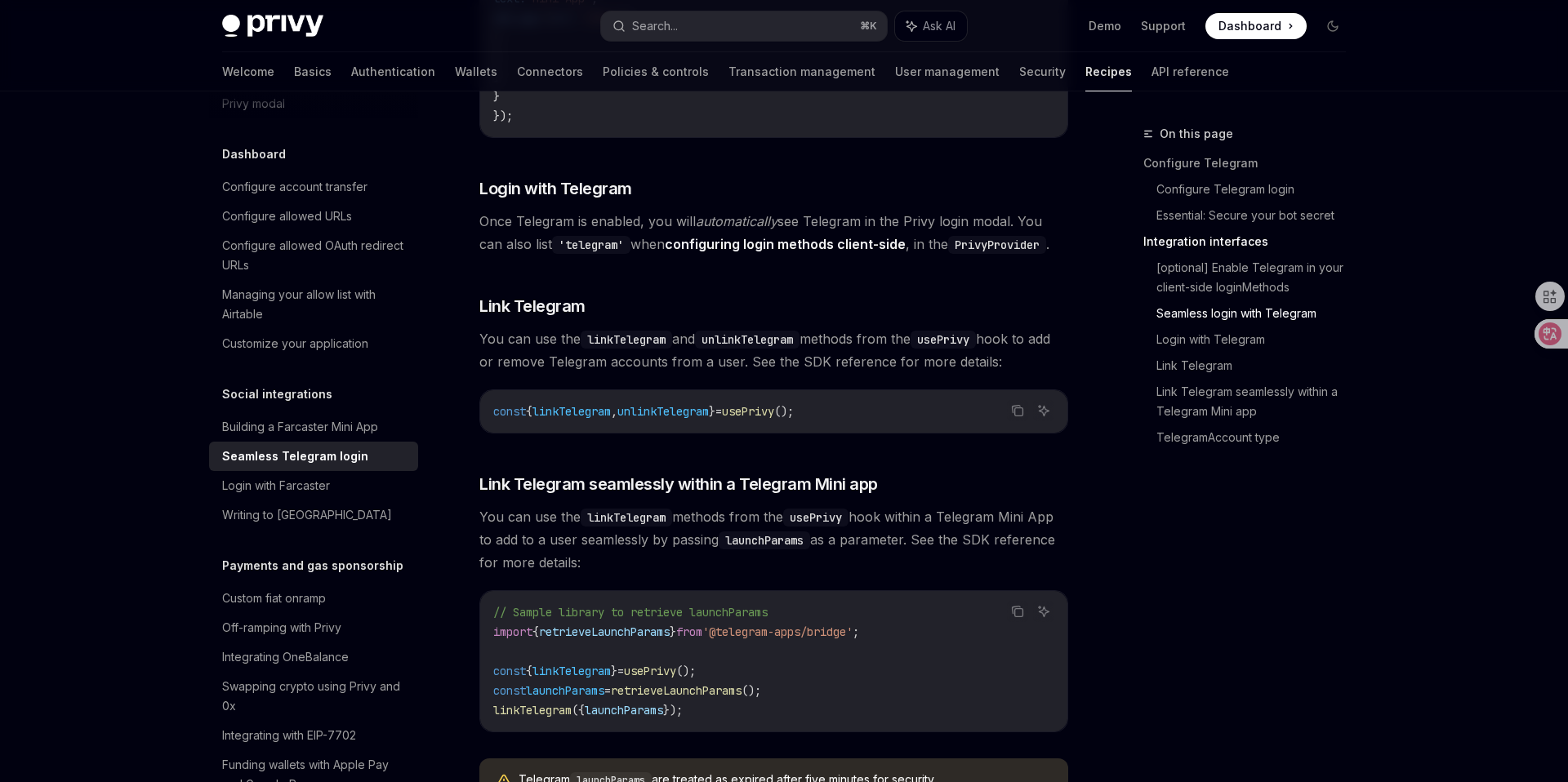
scroll to position [2392, 0]
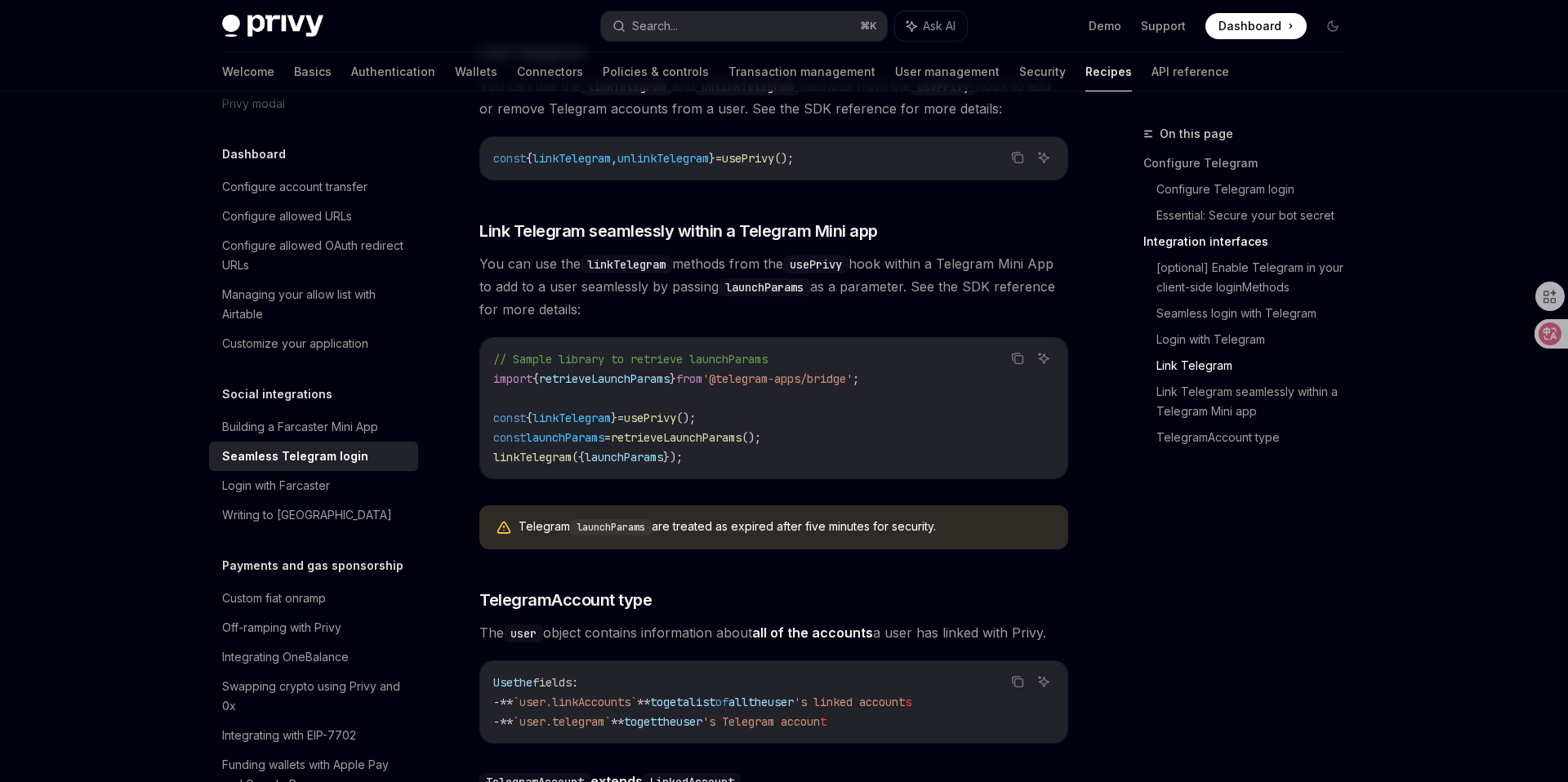
click at [899, 433] on code "// Sample library to retrieve launchParams import { retrieveLaunchParams } from…" at bounding box center [773, 408] width 561 height 117
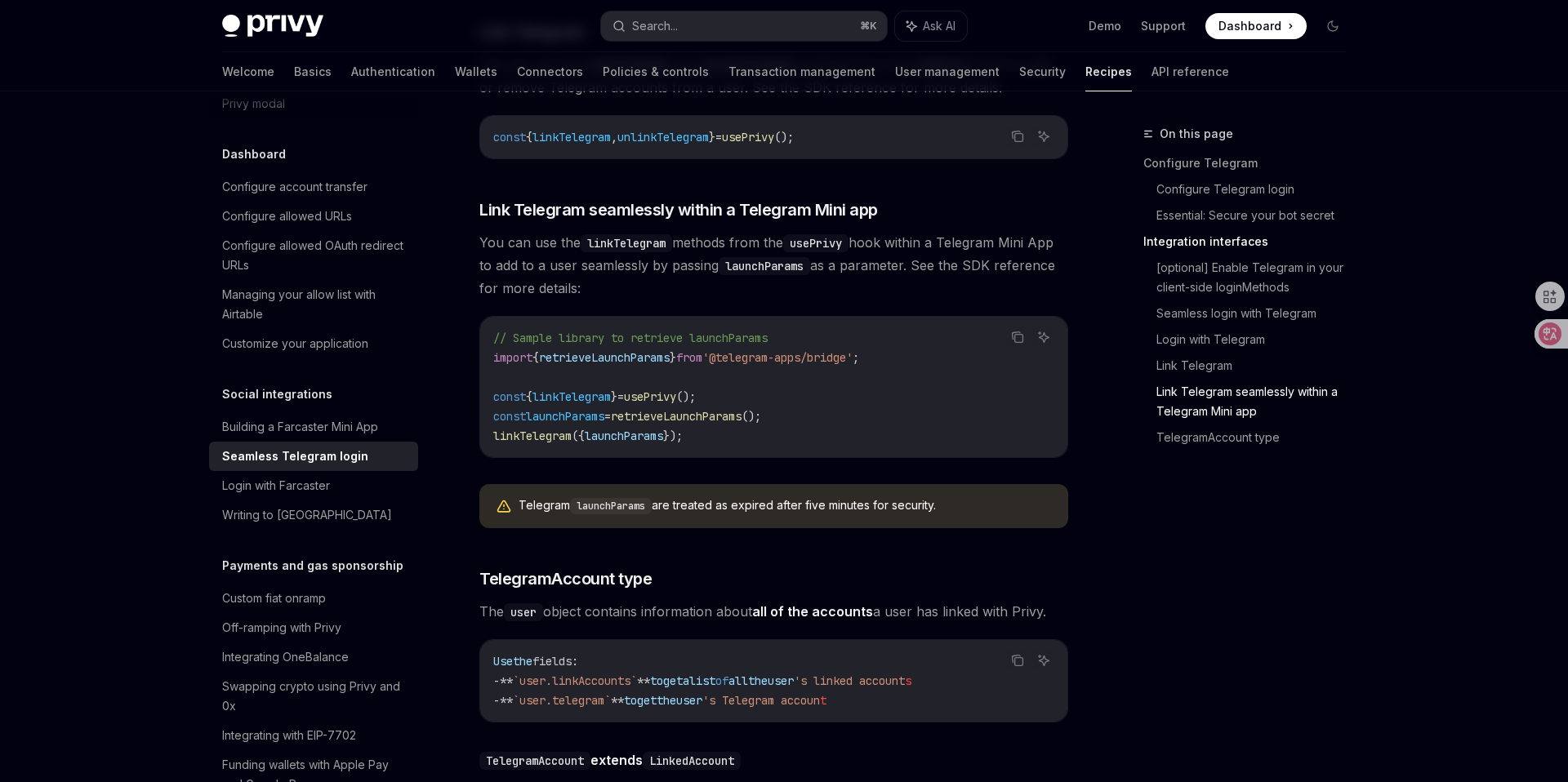
scroll to position [2469, 0]
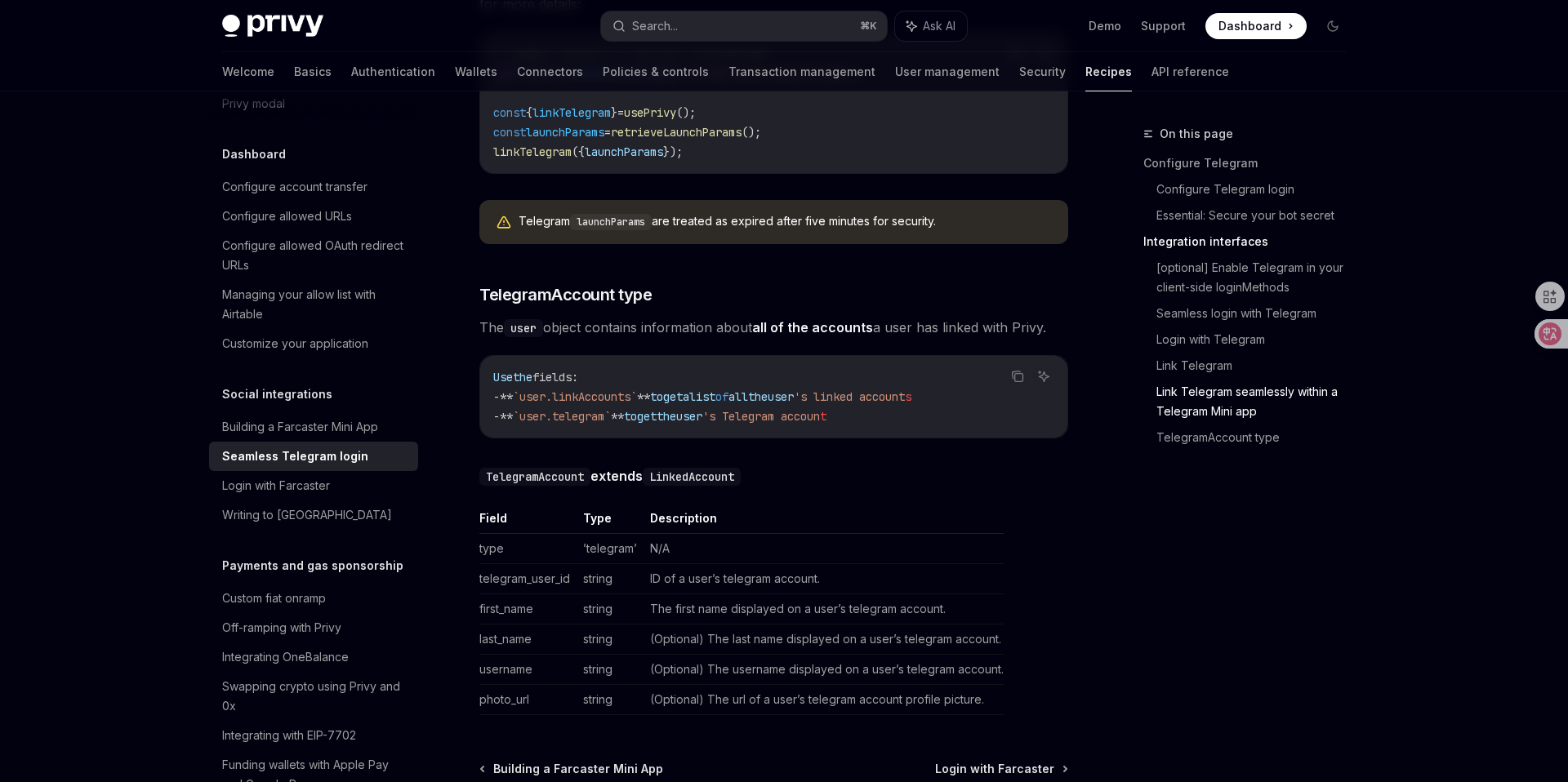
scroll to position [2856, 0]
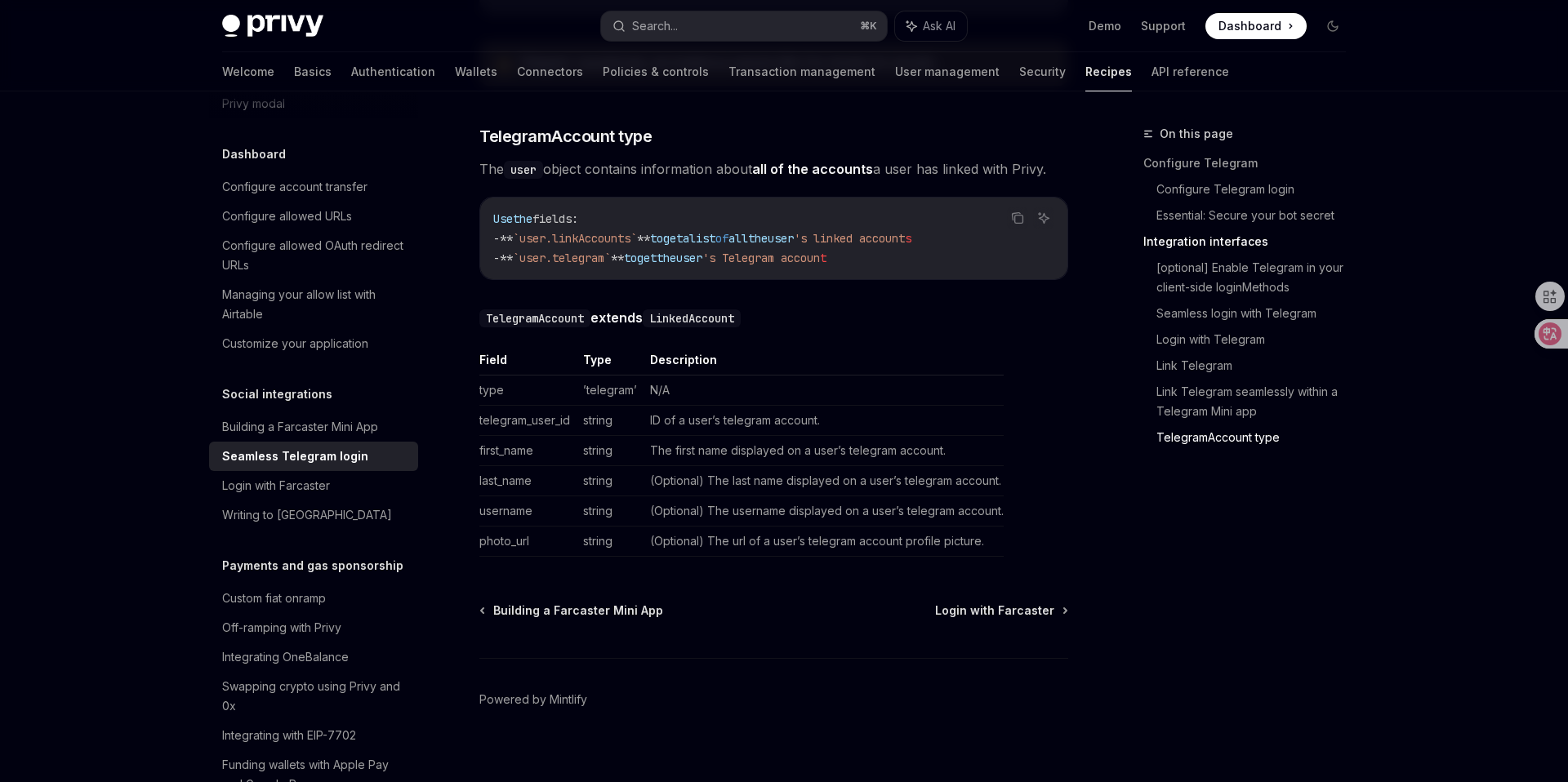
click at [932, 405] on td "ID of a user’s telegram account." at bounding box center [823, 420] width 360 height 30
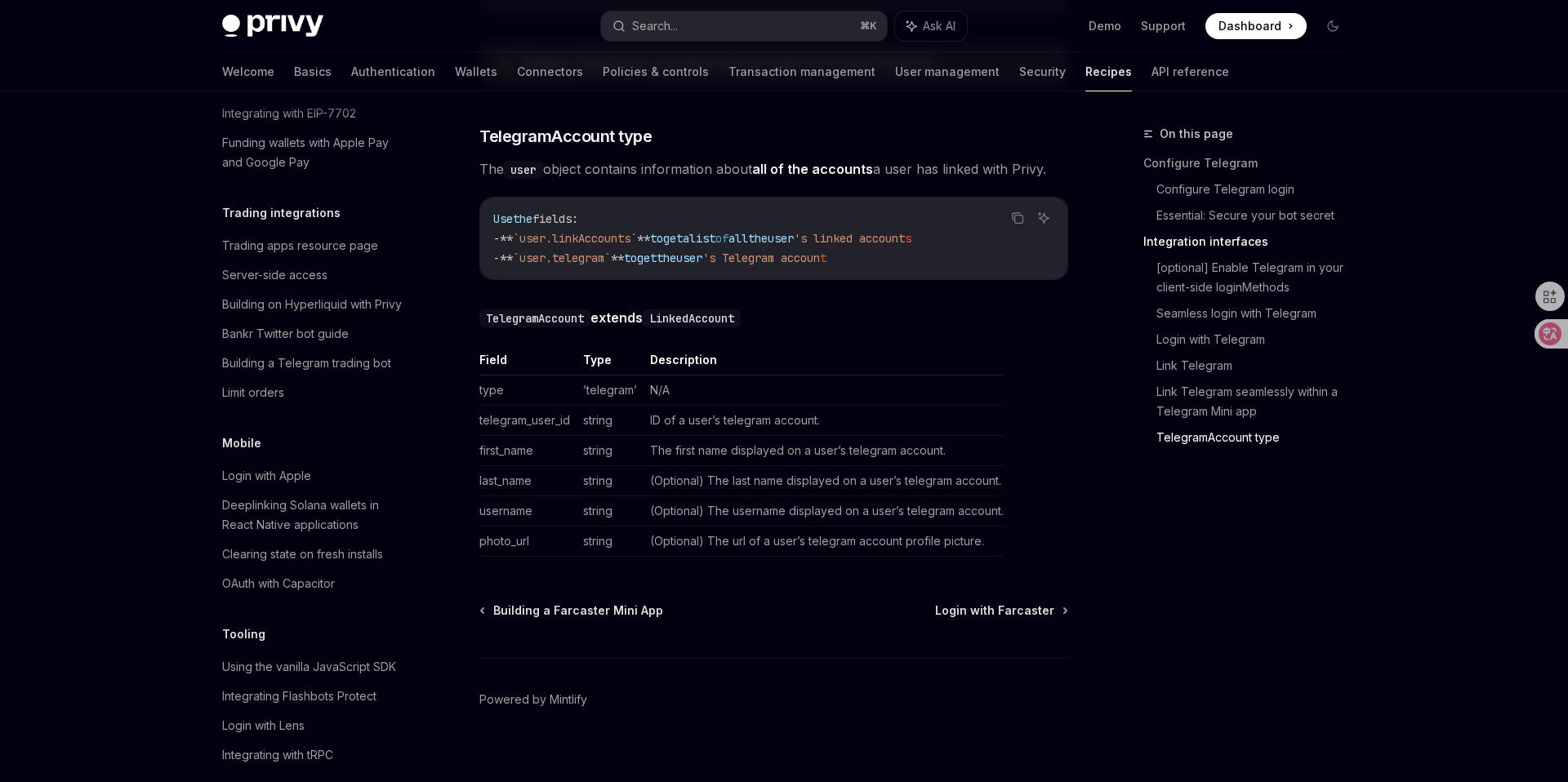
scroll to position [731, 0]
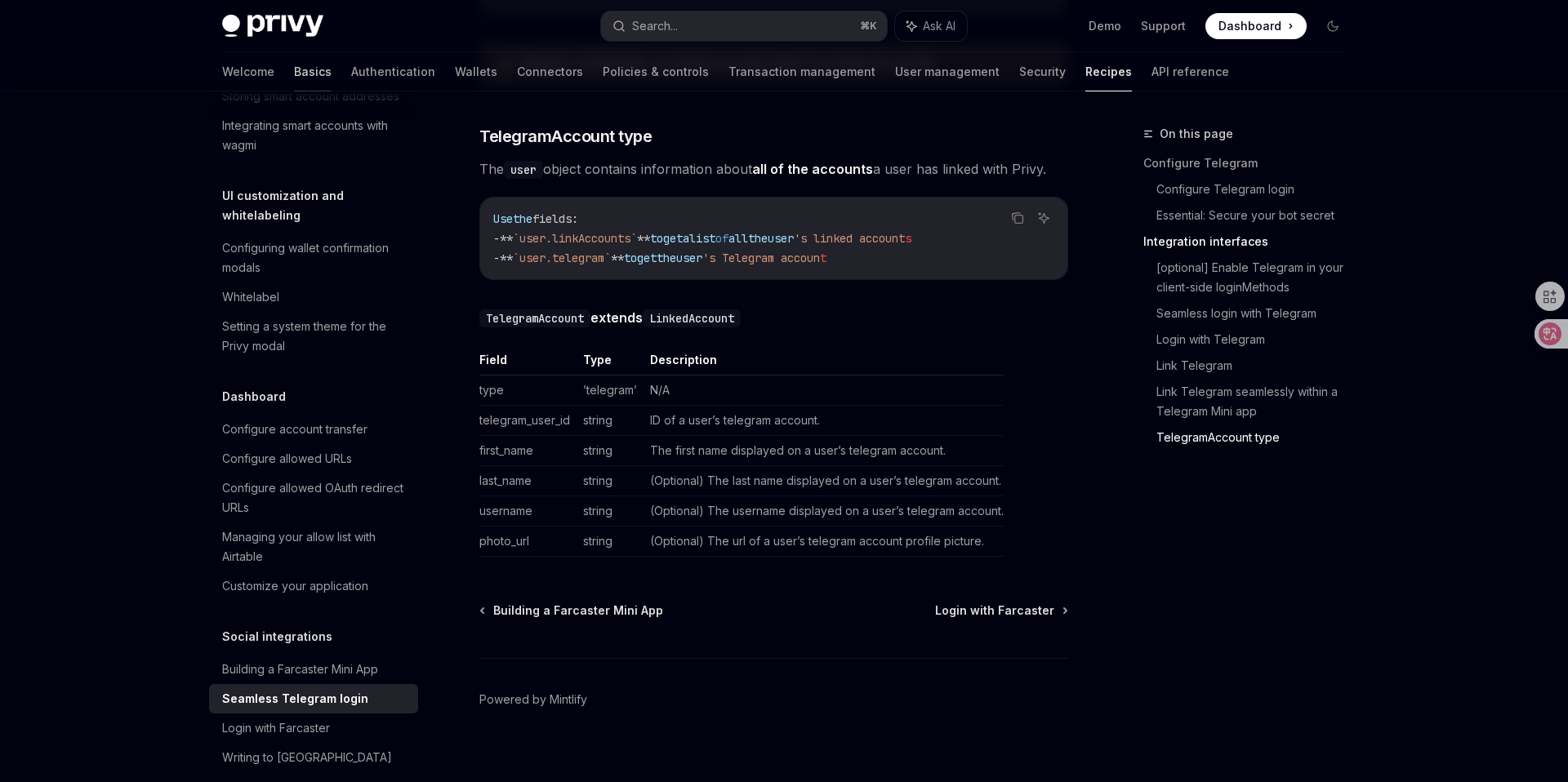
click at [294, 68] on link "Basics" at bounding box center [313, 72] width 38 height 39
type textarea "*"
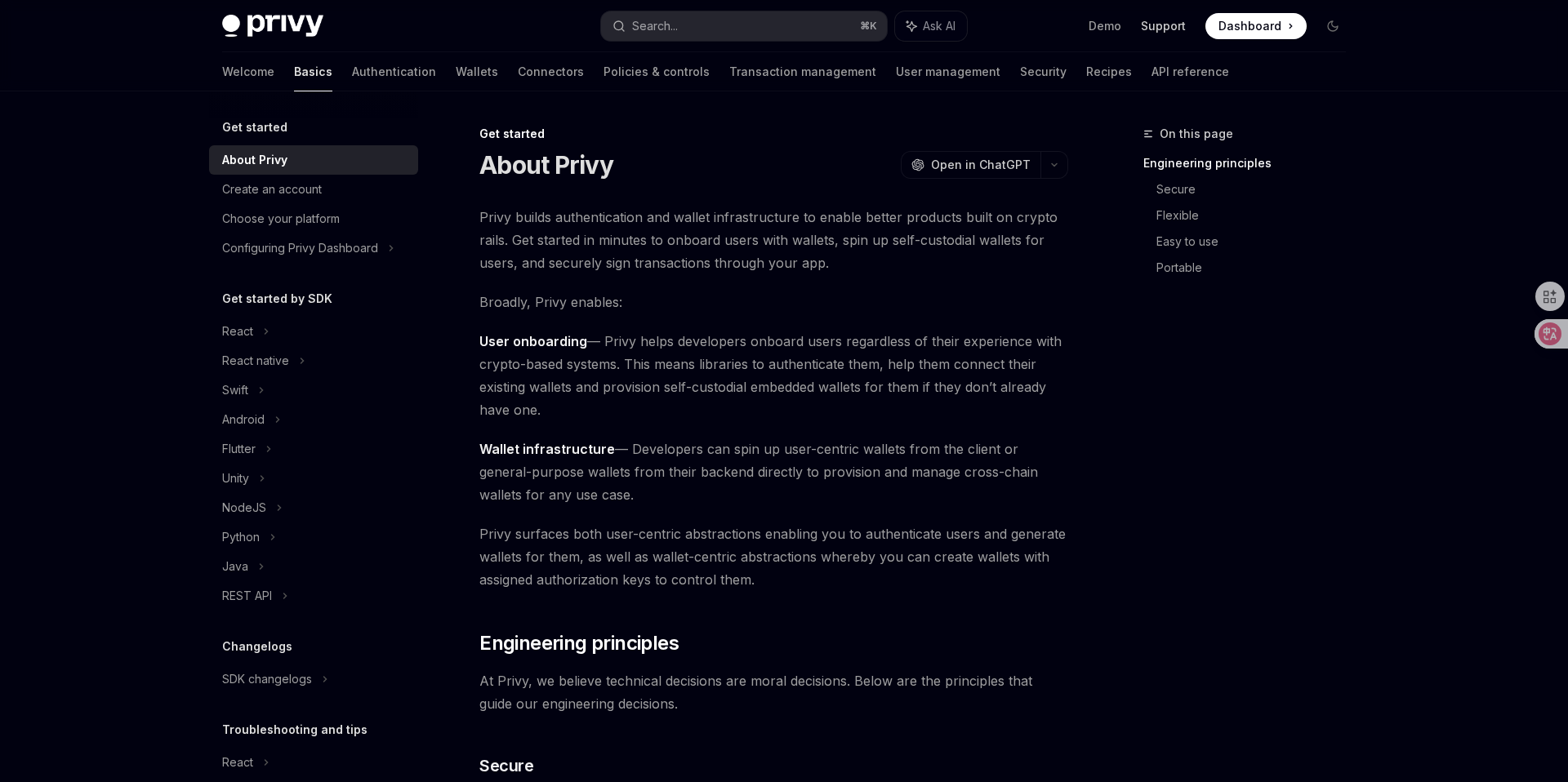
click at [1166, 20] on link "Support" at bounding box center [1163, 26] width 45 height 16
